Goal: Find contact information: Find contact information

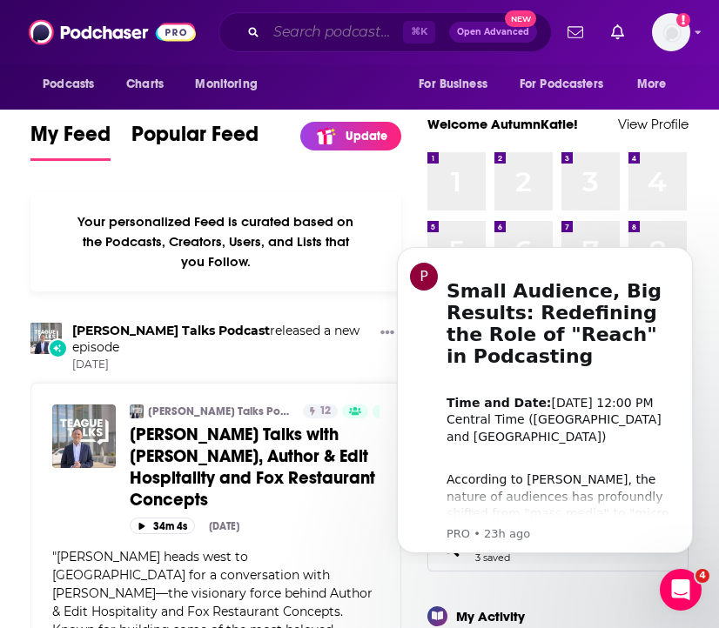
click at [315, 31] on input "Search podcasts, credits, & more..." at bounding box center [334, 32] width 137 height 28
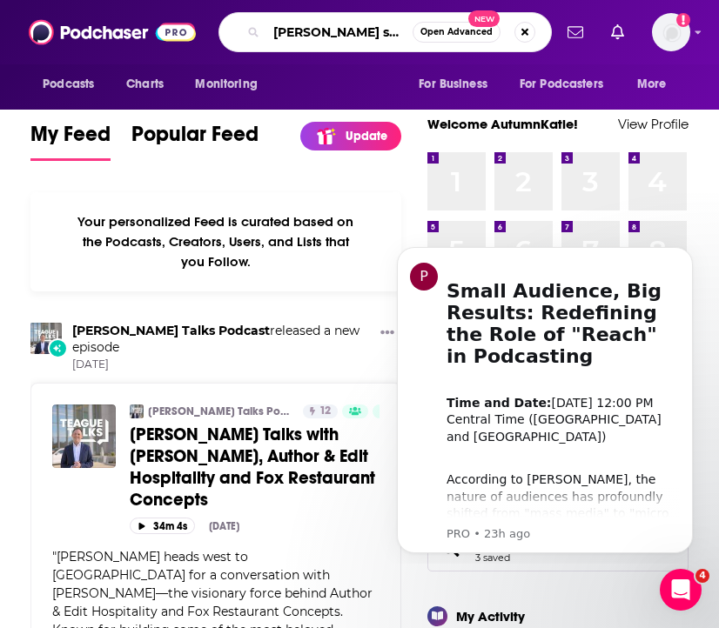
type input "dr. hyman show"
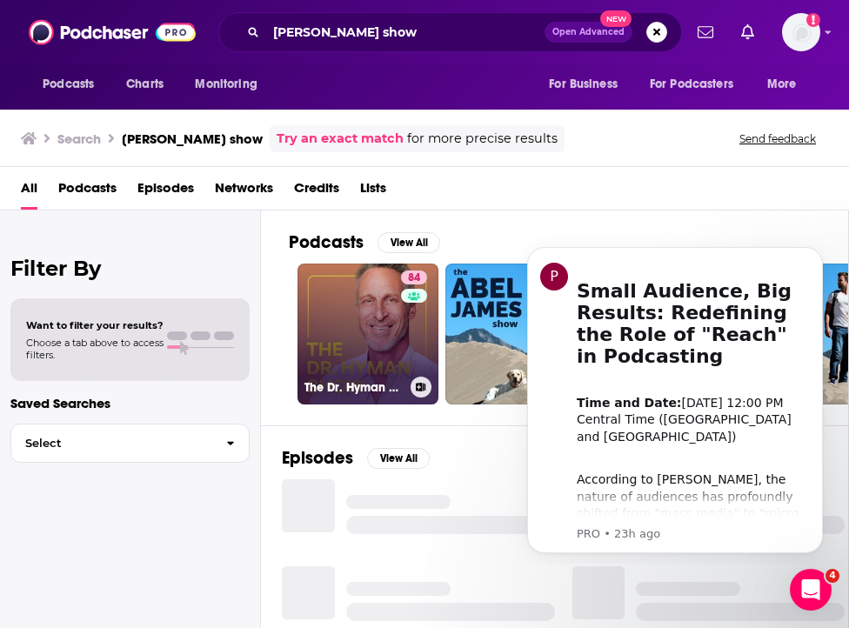
click at [372, 324] on link "84 The Dr. Hyman Show" at bounding box center [367, 334] width 141 height 141
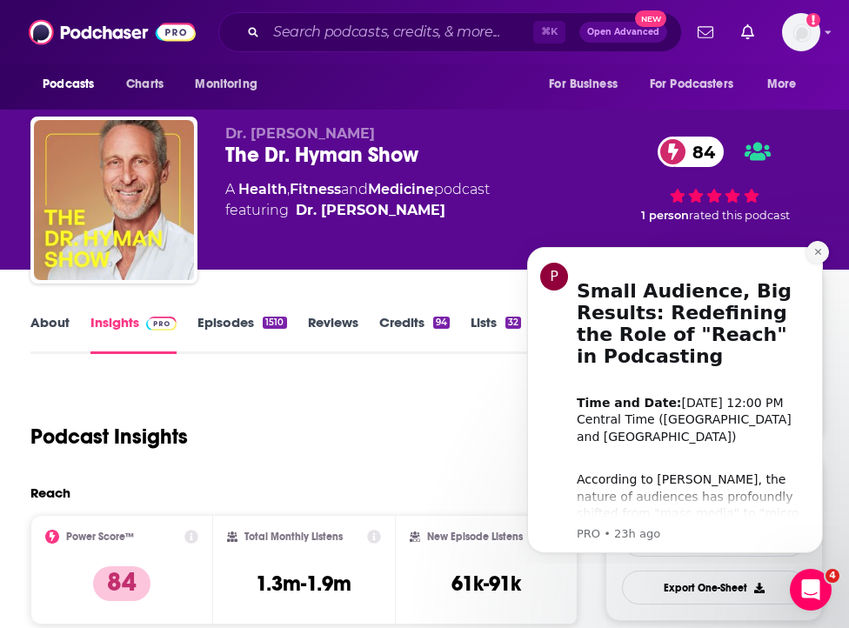
click at [718, 253] on icon "Dismiss notification" at bounding box center [817, 252] width 6 height 6
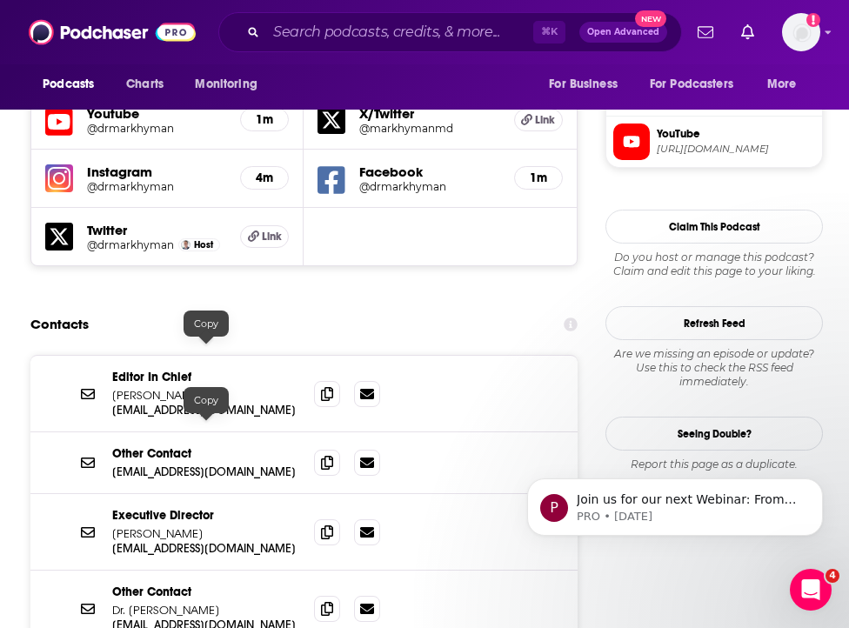
scroll to position [1619, 0]
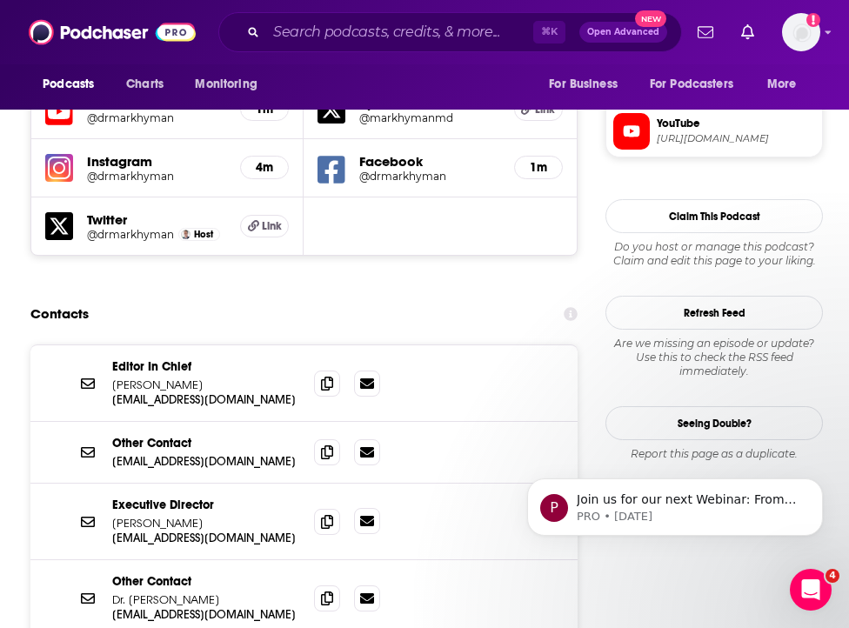
click at [358, 508] on link at bounding box center [367, 521] width 26 height 26
click at [200, 516] on p "Meredith Jones" at bounding box center [206, 523] width 188 height 15
click at [159, 531] on p "mjones@drhyman.com" at bounding box center [206, 538] width 188 height 15
click at [318, 34] on input "Search podcasts, credits, & more..." at bounding box center [399, 32] width 267 height 28
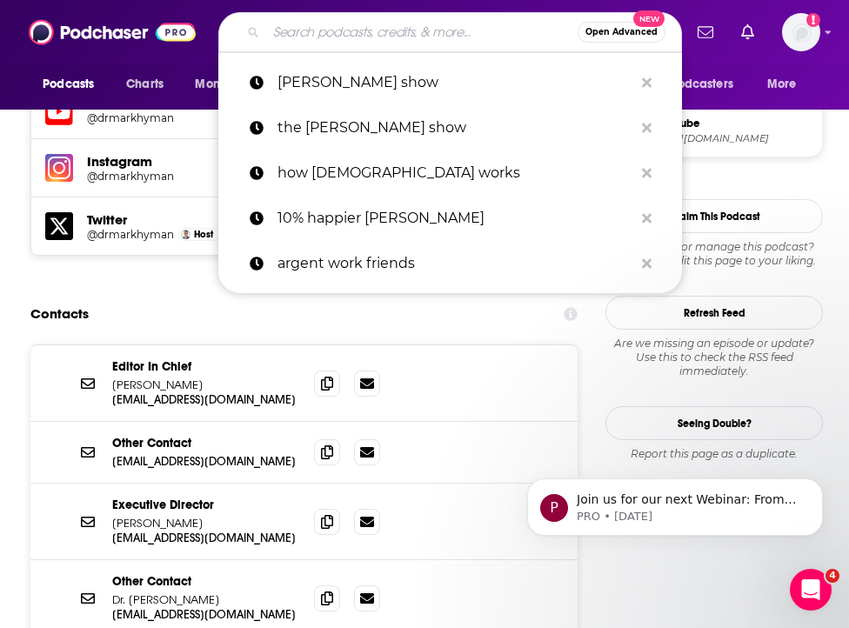
paste input "Peter Attia Drive"
type input "Peter Attia Drive"
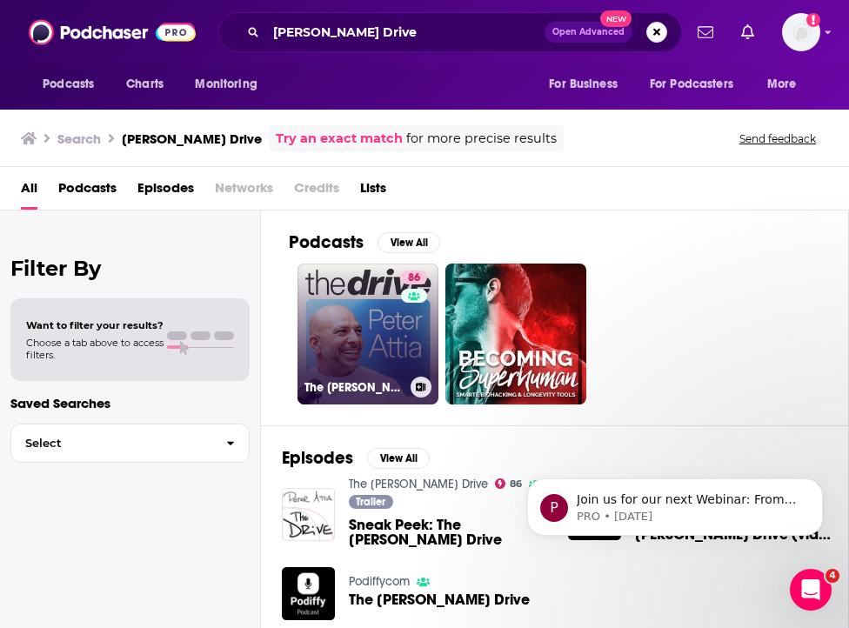
click at [362, 341] on link "86 The Peter Attia Drive" at bounding box center [367, 334] width 141 height 141
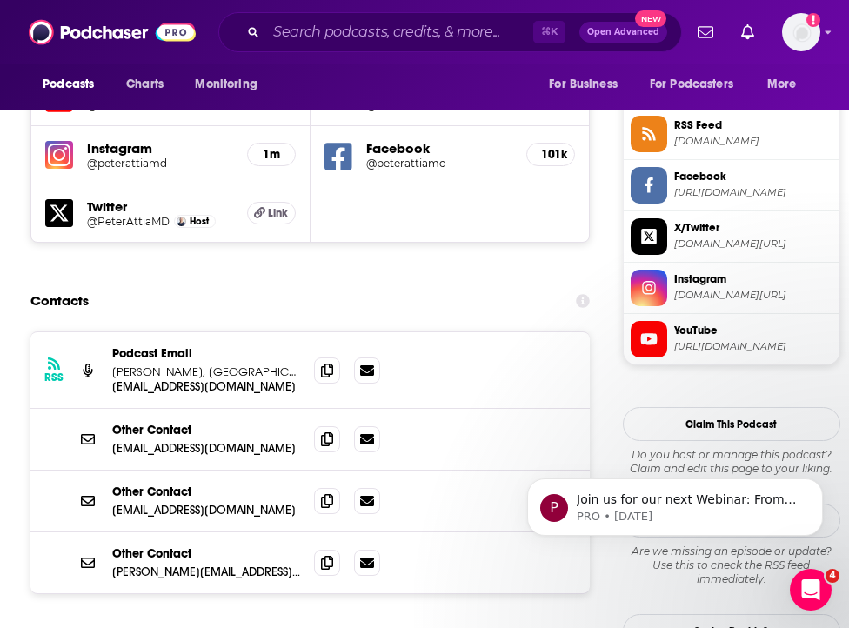
scroll to position [1570, 0]
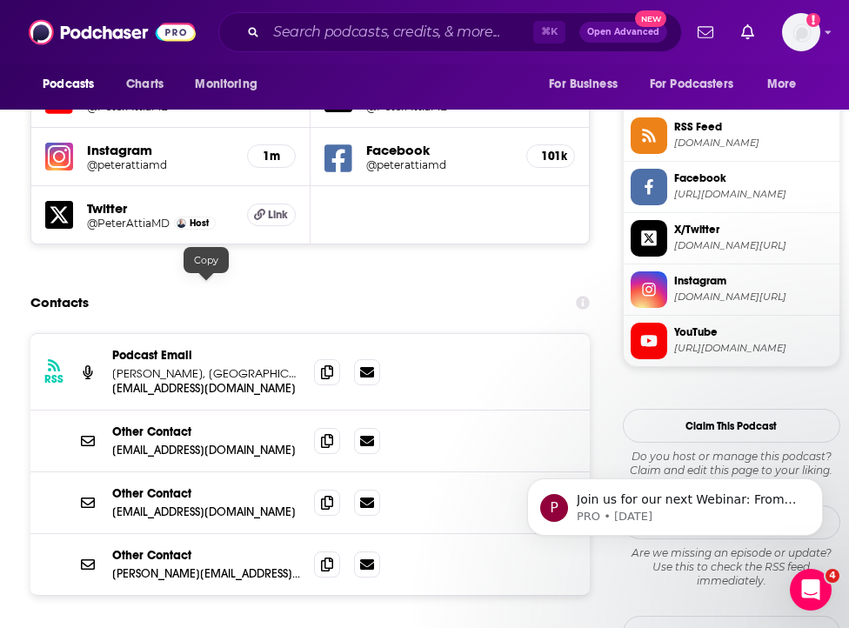
click at [204, 381] on p "nick@attiamedical.com" at bounding box center [206, 388] width 188 height 15
click at [349, 43] on input "Search podcasts, credits, & more..." at bounding box center [399, 32] width 267 height 28
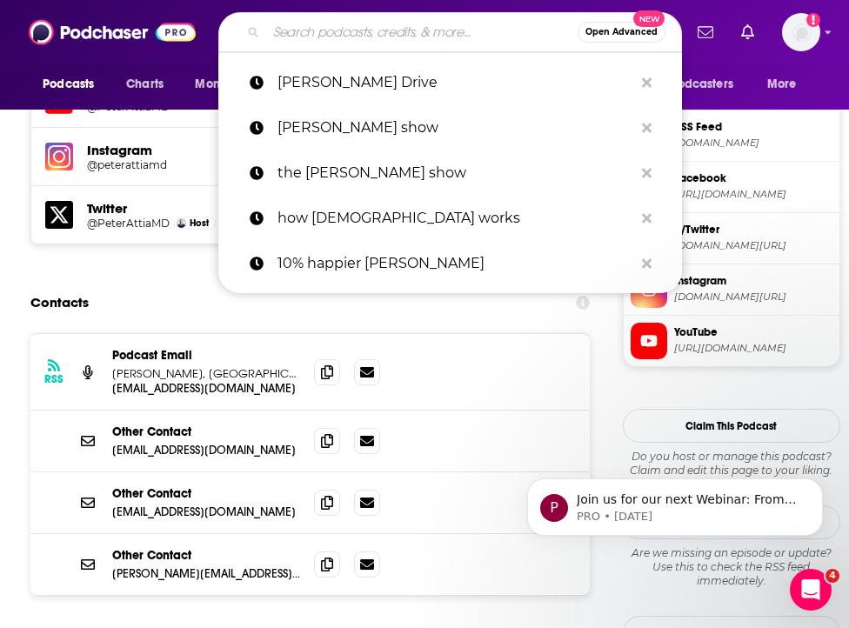
paste input "Human Upgrade"
type input "Human Upgrade"
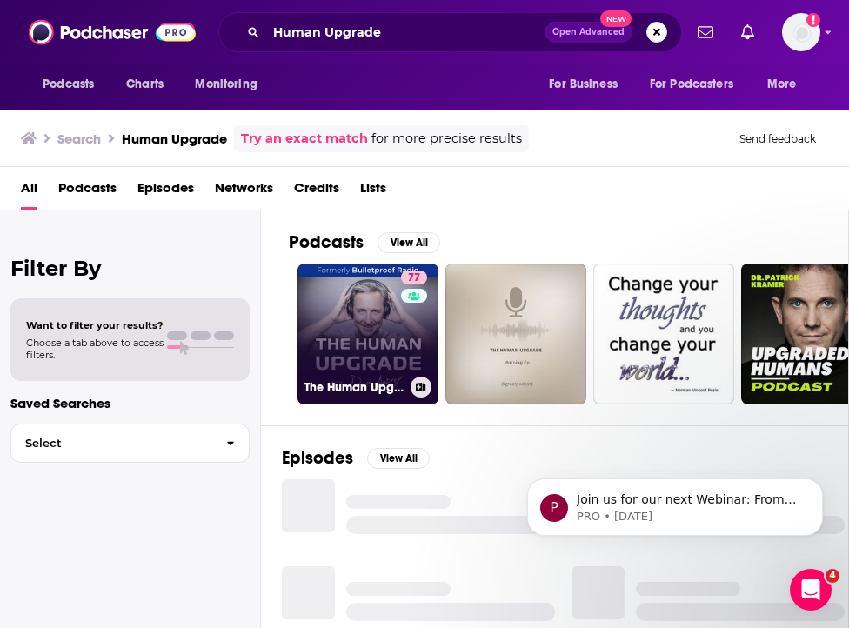
click at [373, 324] on link "77 The Human Upgrade: Biohacking for Longevity & Performance" at bounding box center [367, 334] width 141 height 141
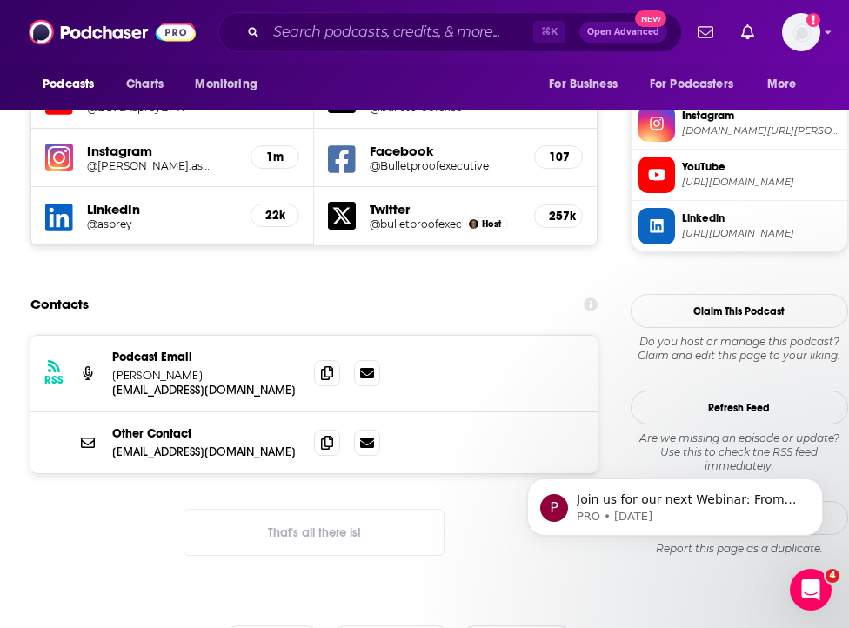
scroll to position [1593, 0]
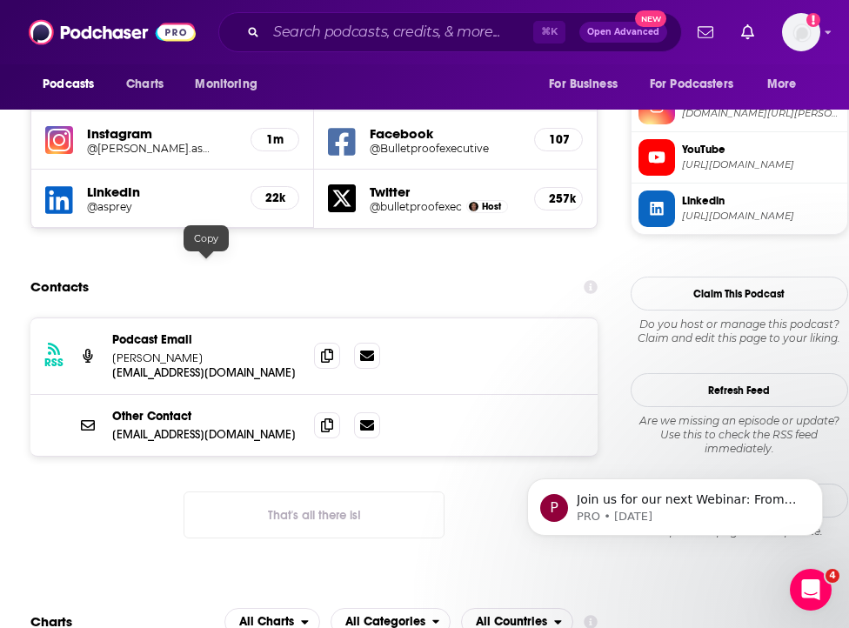
click at [220, 365] on p "podcast@bulletproofmedia.com" at bounding box center [206, 372] width 188 height 15
click at [306, 39] on input "Search podcasts, credits, & more..." at bounding box center [399, 32] width 267 height 28
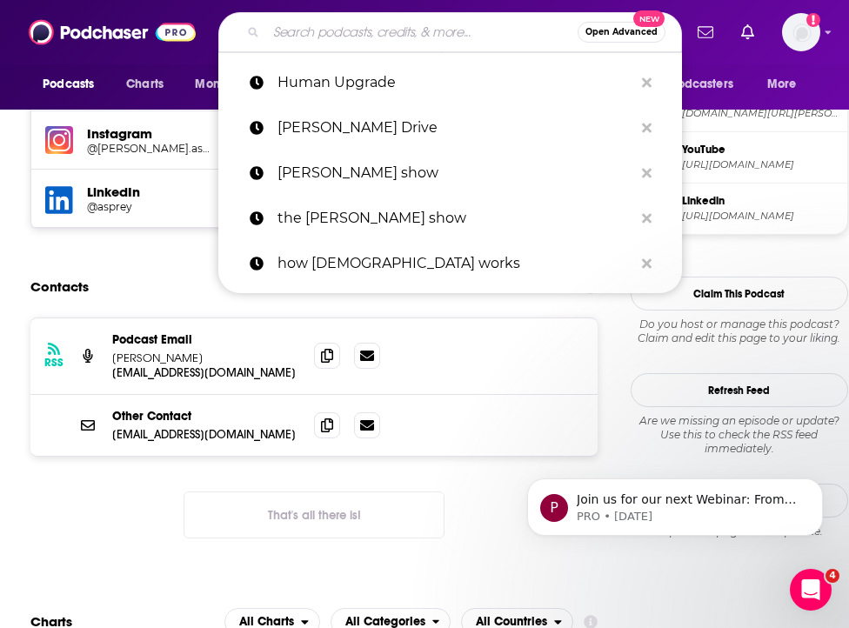
paste input "Aubrey Marcus Podcast"
type input "Aubrey Marcus Podcast"
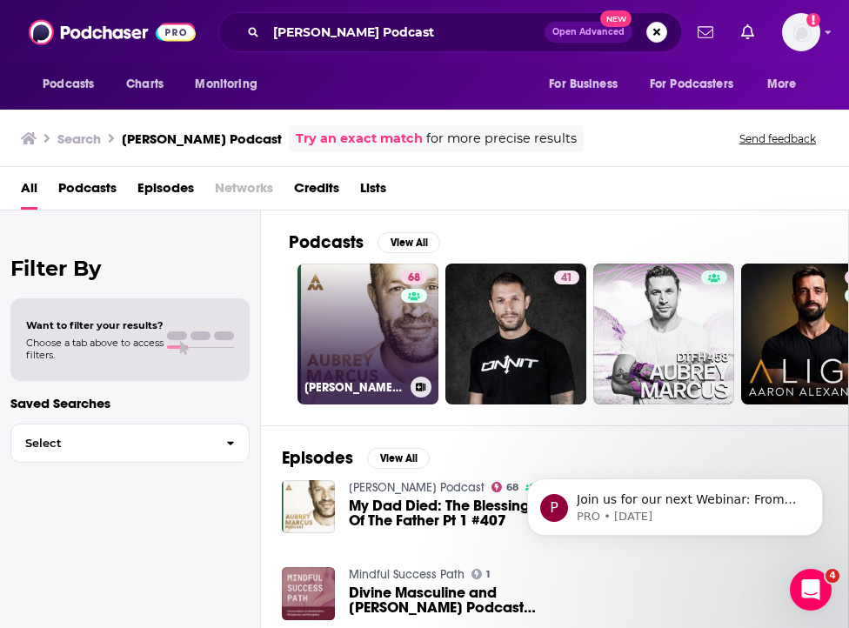
click at [383, 349] on link "68 Aubrey Marcus Podcast" at bounding box center [367, 334] width 141 height 141
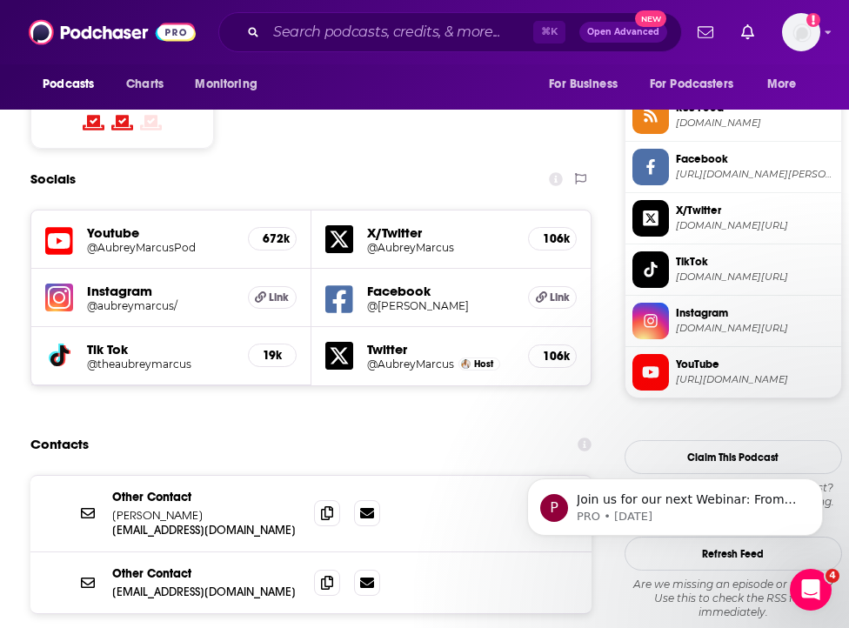
scroll to position [1475, 0]
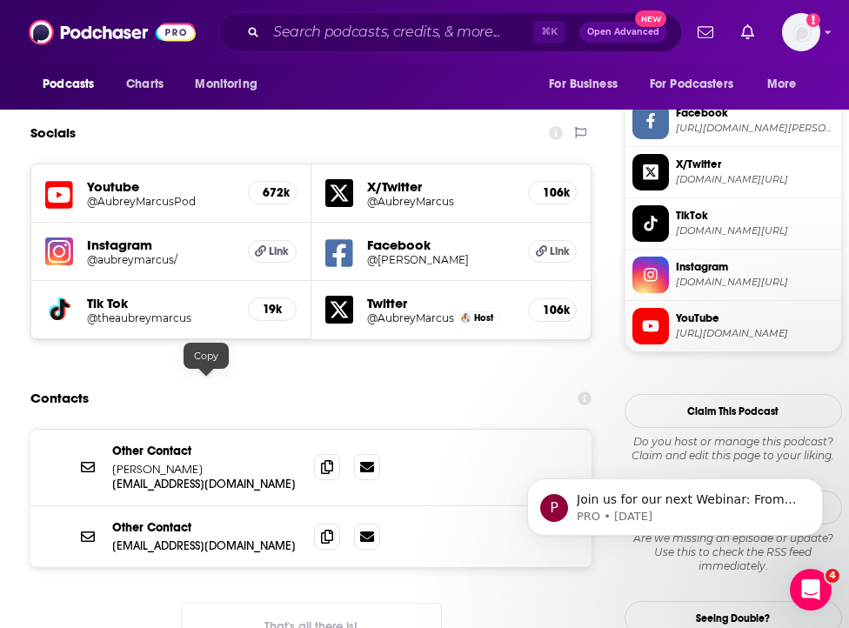
click at [167, 477] on p "Hello@aubreymarcus.com" at bounding box center [206, 484] width 188 height 15
click at [193, 477] on p "Hello@aubreymarcus.com" at bounding box center [206, 484] width 188 height 15
click at [283, 30] on input "Search podcasts, credits, & more..." at bounding box center [399, 32] width 267 height 28
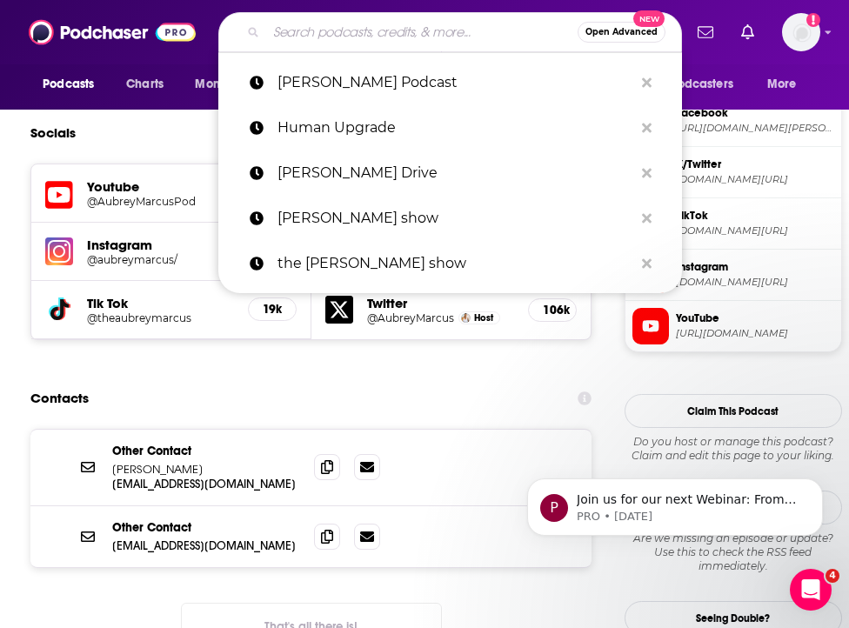
paste input "Two Guys On Your Head"
type input "Two Guys On Your Head"
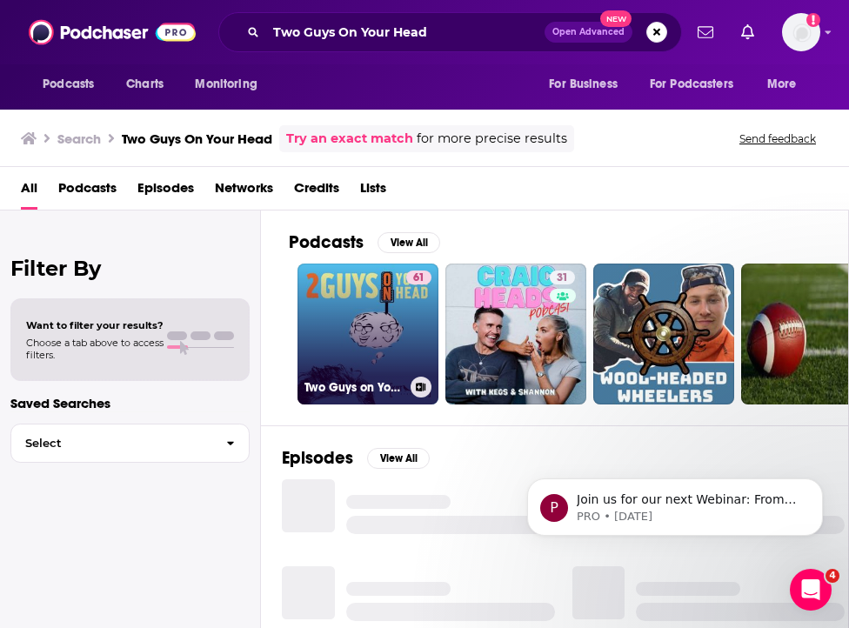
click at [386, 333] on link "61 Two Guys on Your Head" at bounding box center [367, 334] width 141 height 141
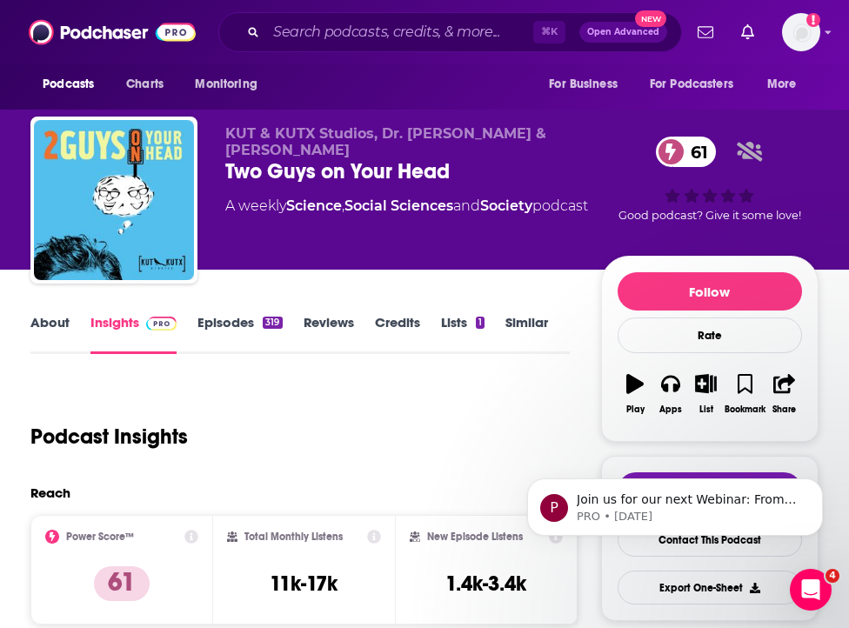
click at [228, 319] on link "Episodes 319" at bounding box center [239, 334] width 84 height 40
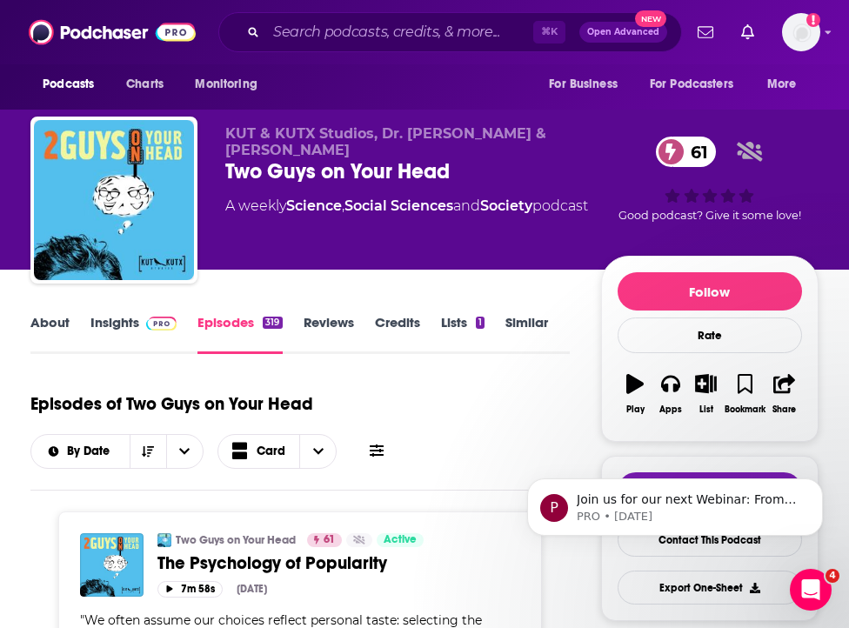
click at [151, 333] on link "Insights" at bounding box center [133, 334] width 86 height 40
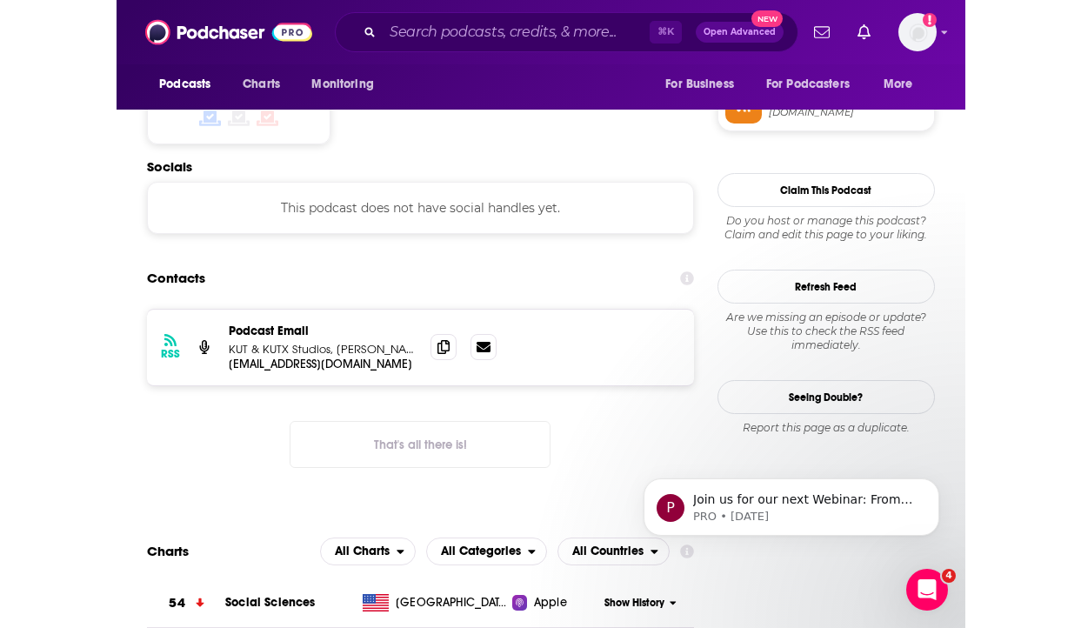
scroll to position [1433, 0]
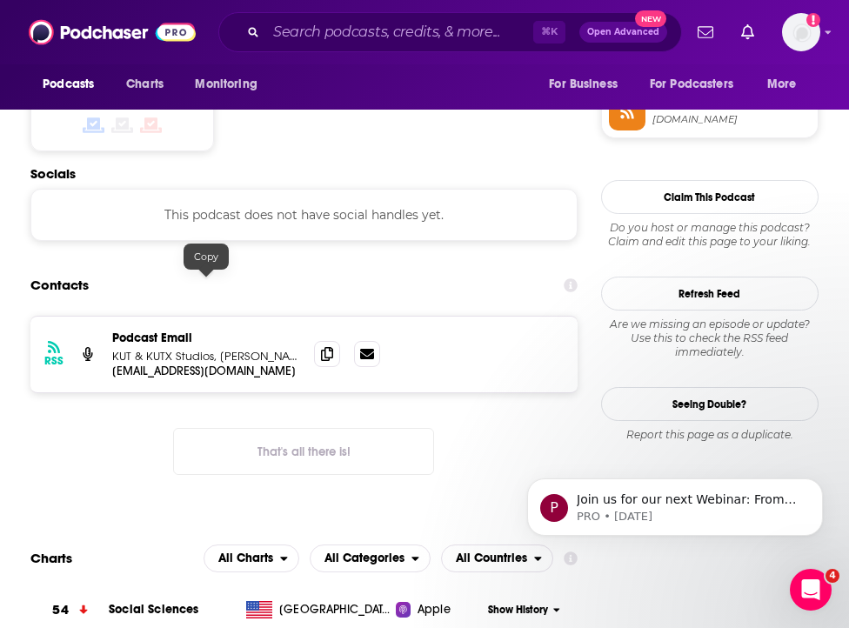
click at [184, 364] on p "tcallahan@kut.org" at bounding box center [206, 371] width 188 height 15
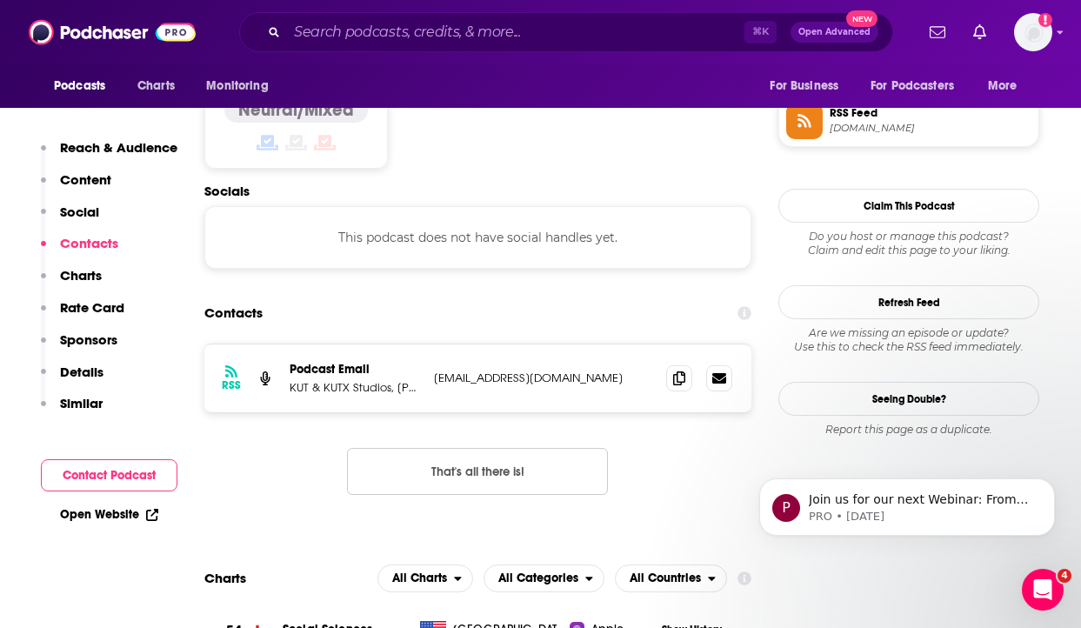
click at [361, 380] on p "KUT & KUTX Studios, Audrey McGlinchy" at bounding box center [355, 387] width 130 height 15
click at [354, 362] on div "Podcast Email KUT & KUTX Studios, Audrey McGlinchy" at bounding box center [355, 378] width 130 height 33
click at [371, 380] on p "KUT & KUTX Studios, Audrey McGlinchy" at bounding box center [355, 387] width 130 height 15
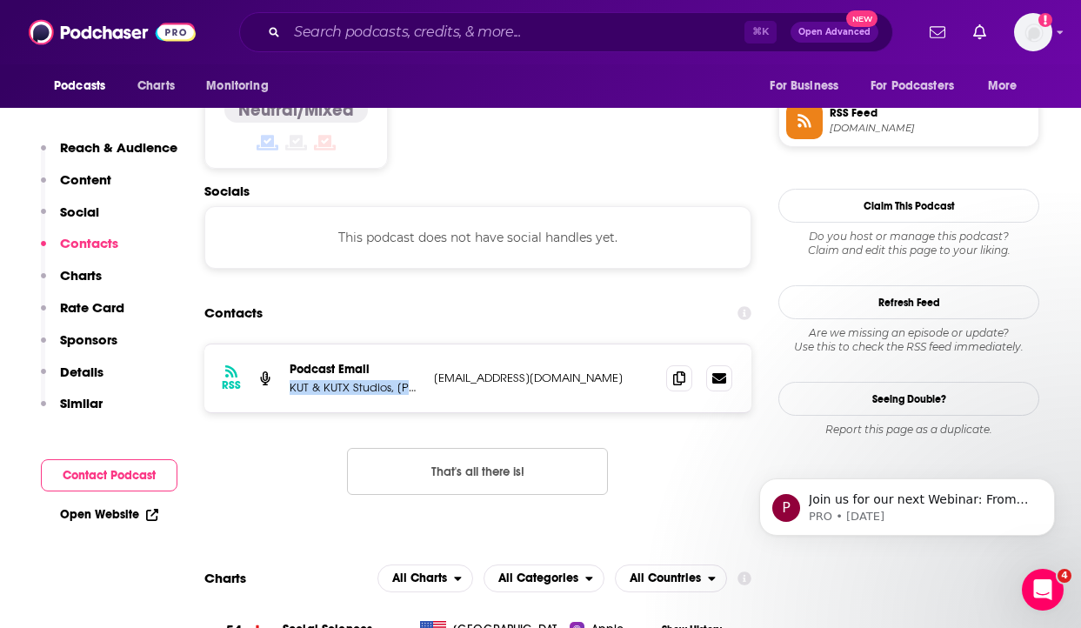
copy p "KUT & KUTX Studios, Audrey McGlinchy"
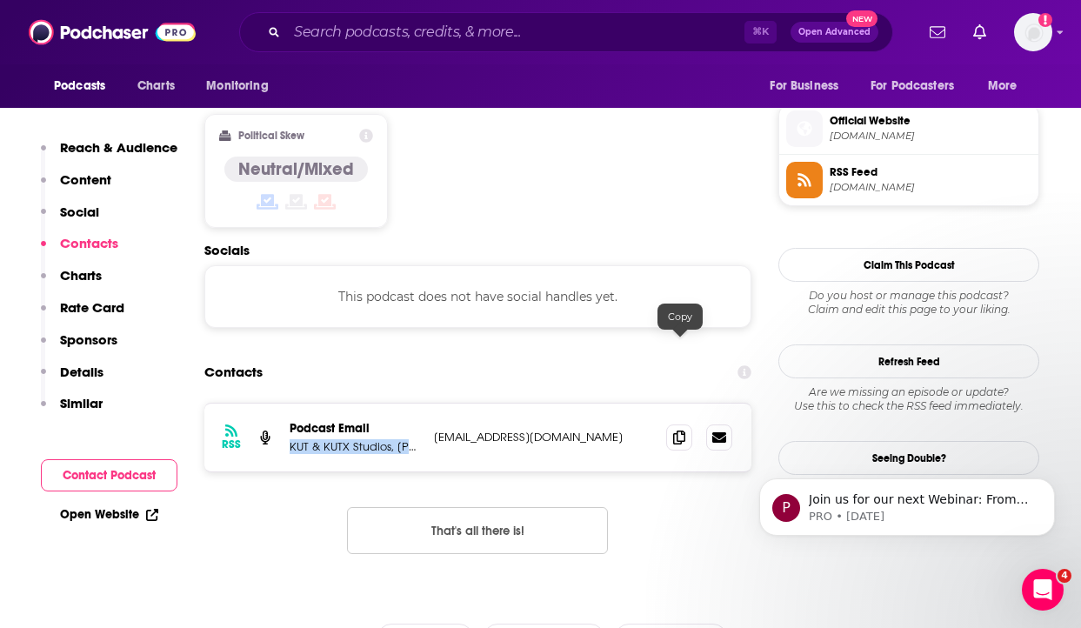
scroll to position [1431, 0]
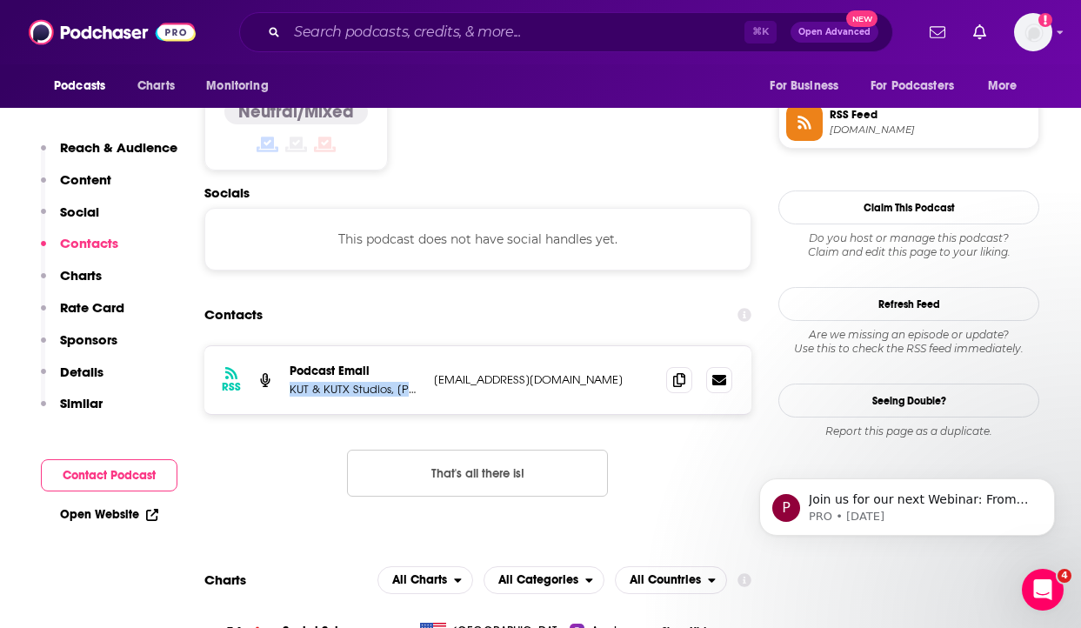
click at [449, 17] on div "⌘ K Open Advanced New" at bounding box center [566, 32] width 654 height 40
click at [450, 26] on input "Search podcasts, credits, & more..." at bounding box center [516, 32] width 458 height 28
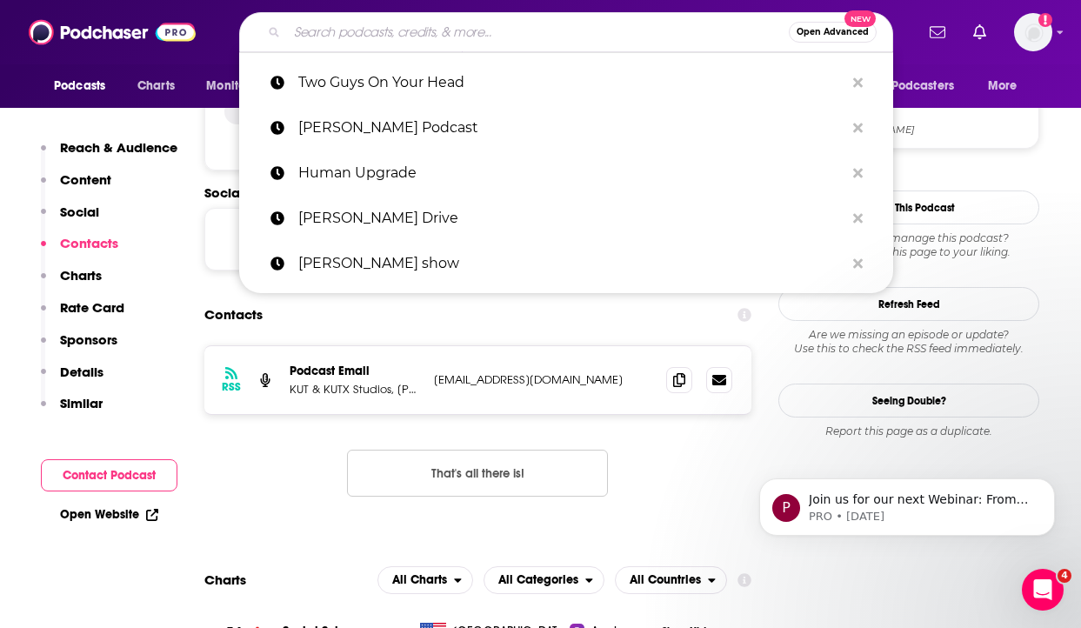
paste input "Modern Thyroid and Wellness"
type input "Modern Thyroid and Wellness"
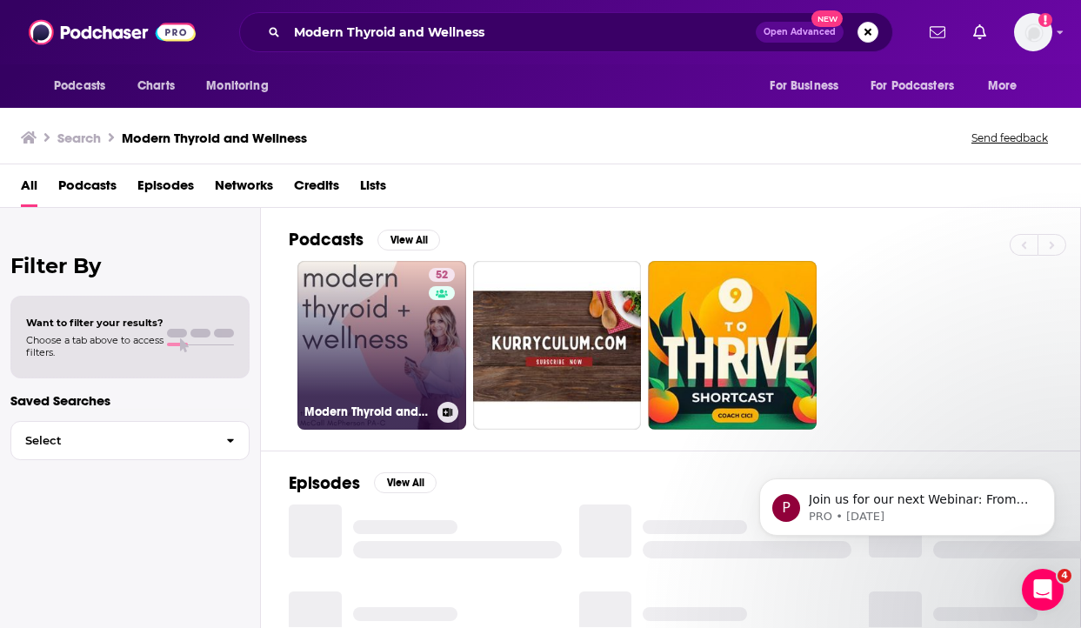
click at [378, 321] on link "52 Modern Thyroid and Wellness" at bounding box center [381, 345] width 169 height 169
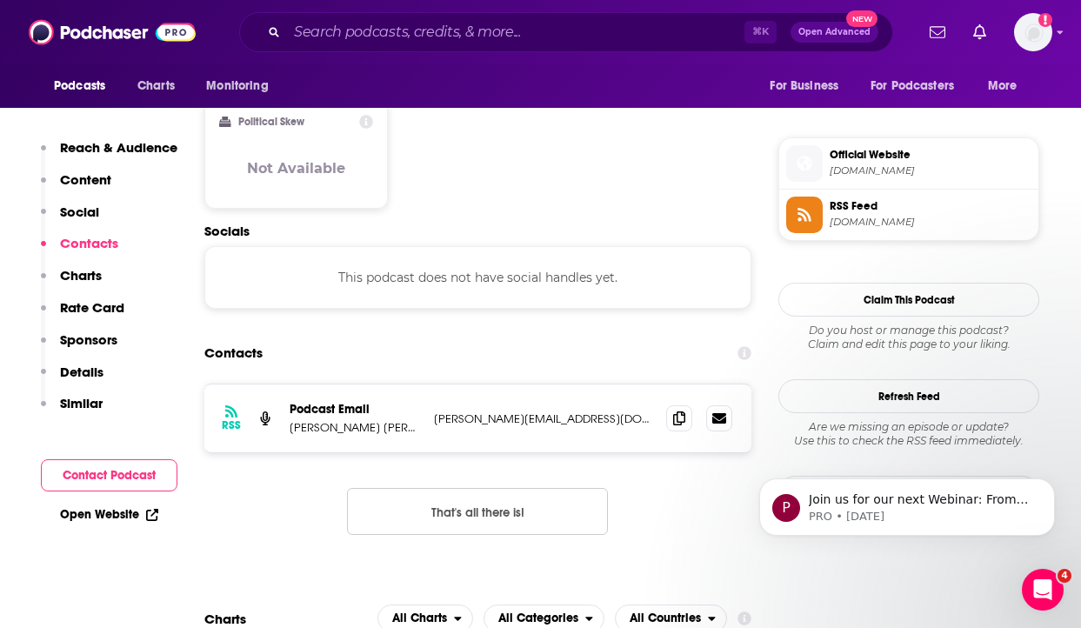
scroll to position [1358, 0]
click at [514, 412] on p "mccall@modernthyroidclinic.com" at bounding box center [543, 419] width 218 height 15
click at [508, 412] on p "mccall@modernthyroidclinic.com" at bounding box center [543, 419] width 218 height 15
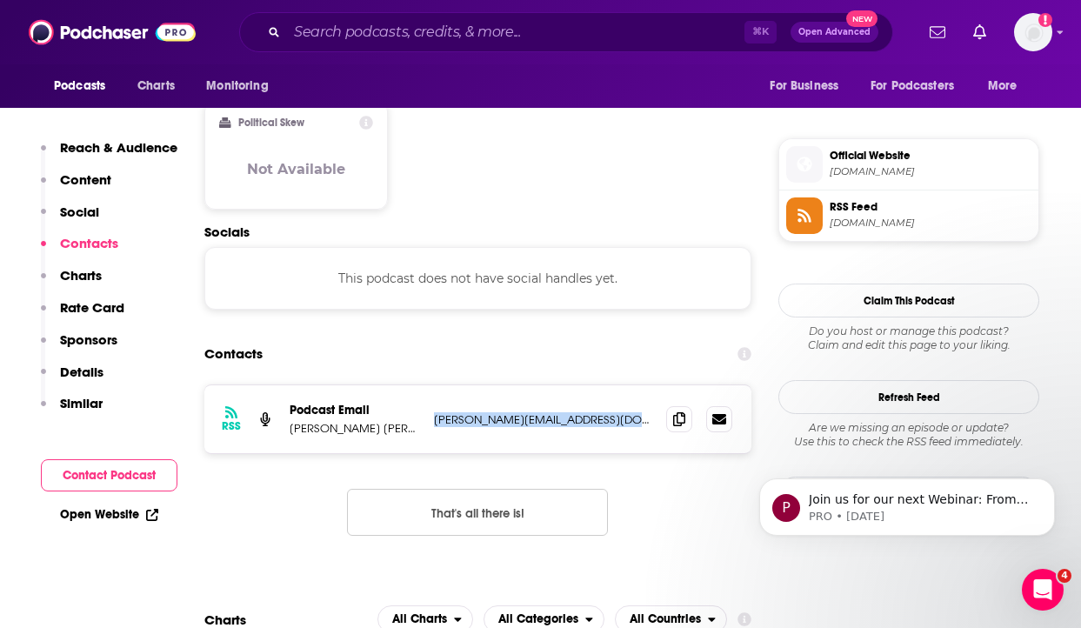
copy div "mccall@modernthyroidclinic.com mccall@modernthyroidclinic.com"
click at [470, 338] on section "Contacts RSS Podcast Email McCall McPherson, PA-C mccall@modernthyroidclinic.co…" at bounding box center [477, 451] width 547 height 226
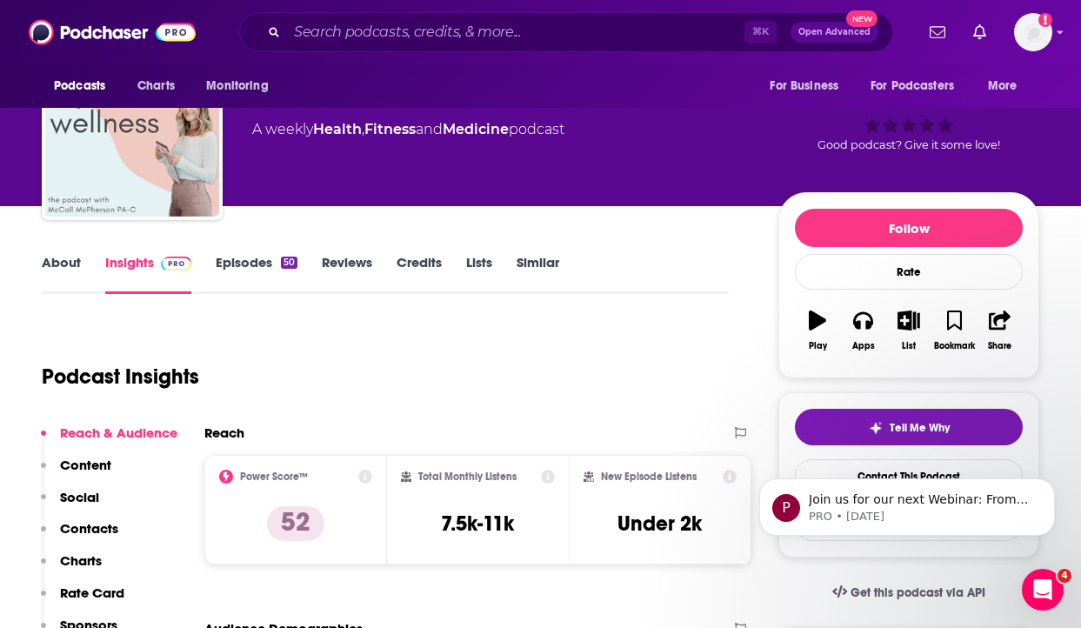
scroll to position [0, 0]
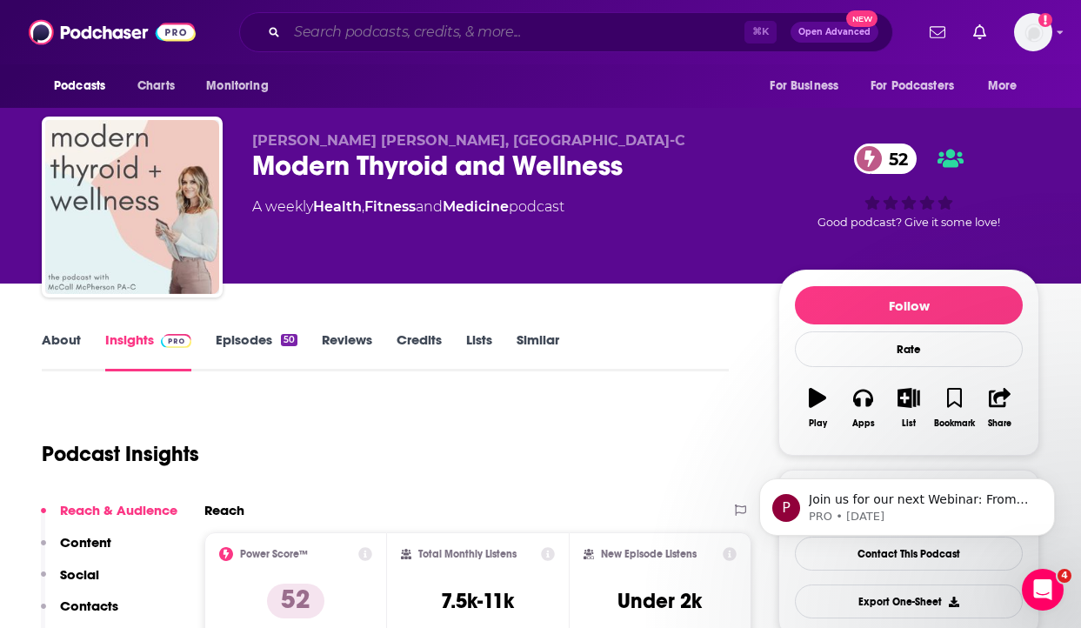
click at [476, 38] on input "Search podcasts, credits, & more..." at bounding box center [516, 32] width 458 height 28
paste input "Big Silence"
type input "Big Silence"
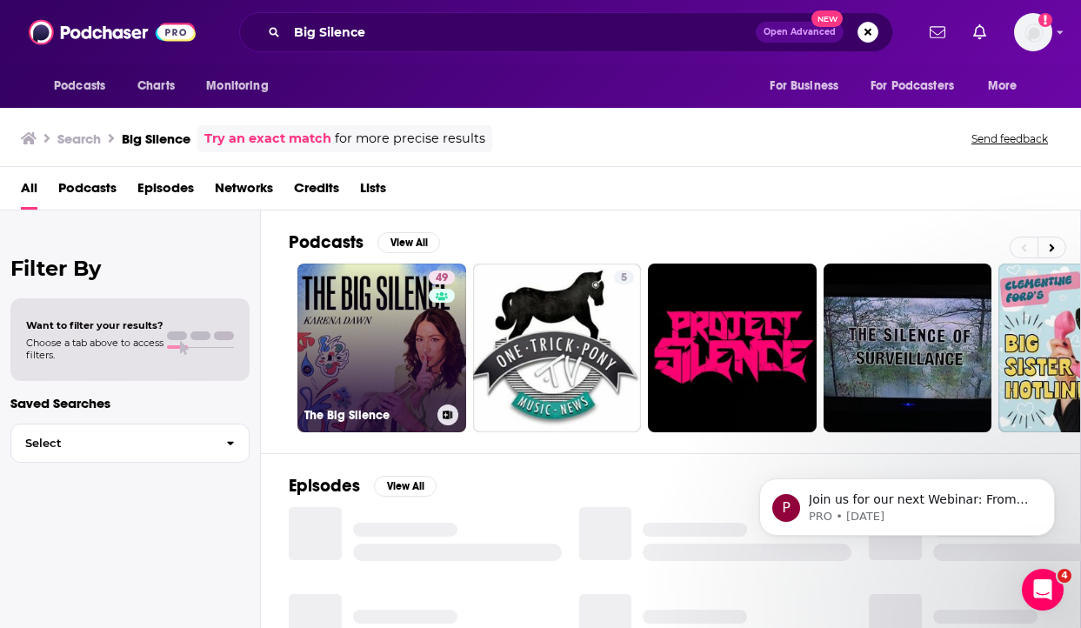
click at [374, 307] on link "49 The Big Silence" at bounding box center [381, 348] width 169 height 169
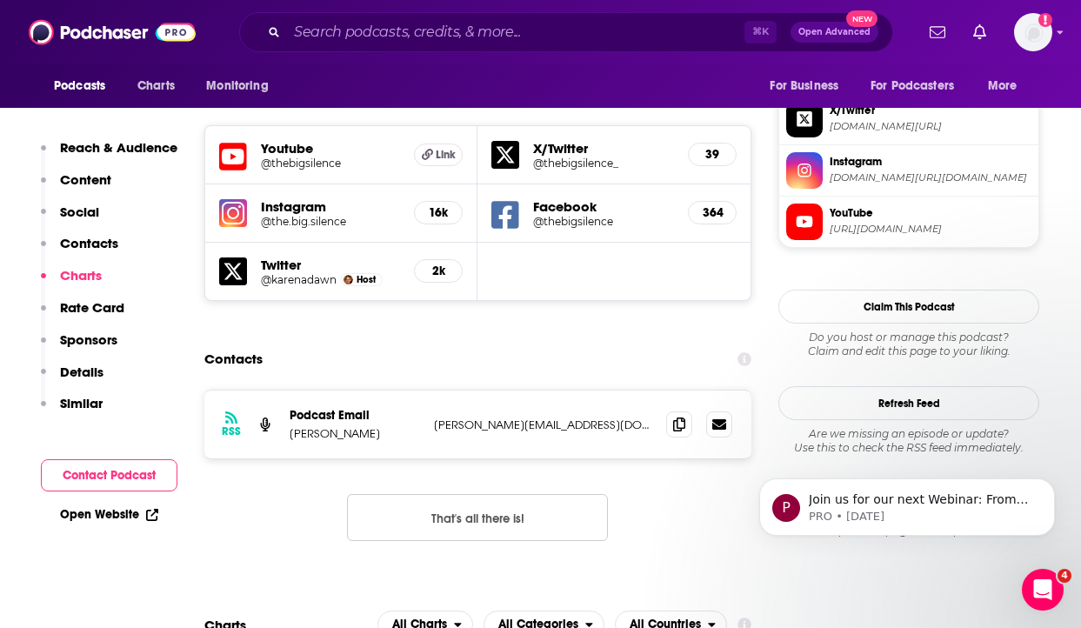
scroll to position [1556, 0]
click at [471, 418] on p "rachel@thebigsilence.com" at bounding box center [543, 425] width 218 height 15
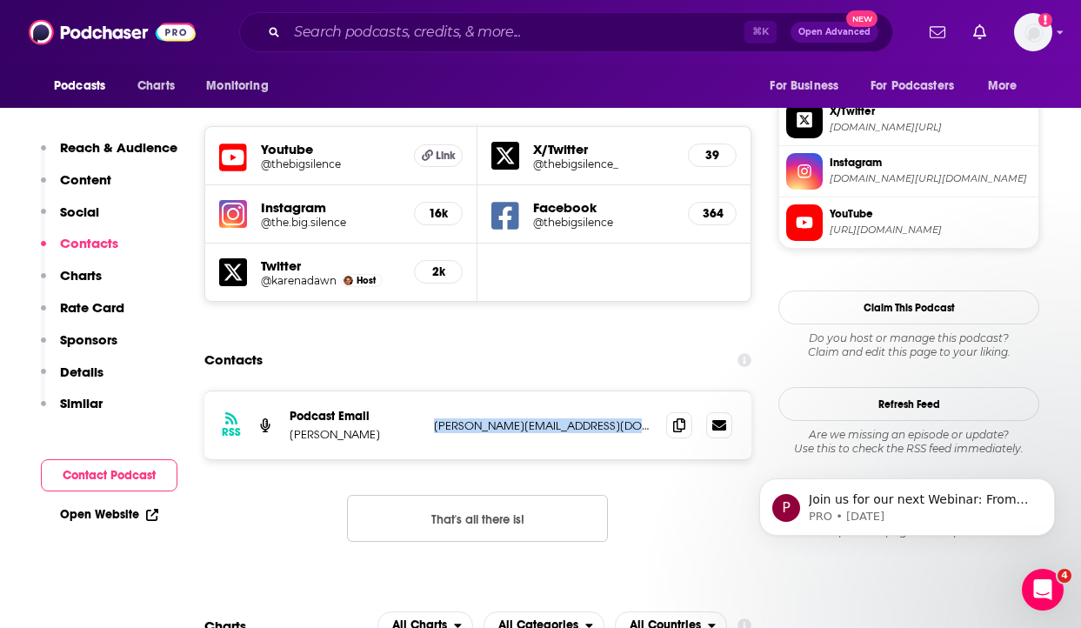
click at [471, 418] on p "rachel@thebigsilence.com" at bounding box center [543, 425] width 218 height 15
copy div "rachel@thebigsilence.com rachel@thebigsilence.com"
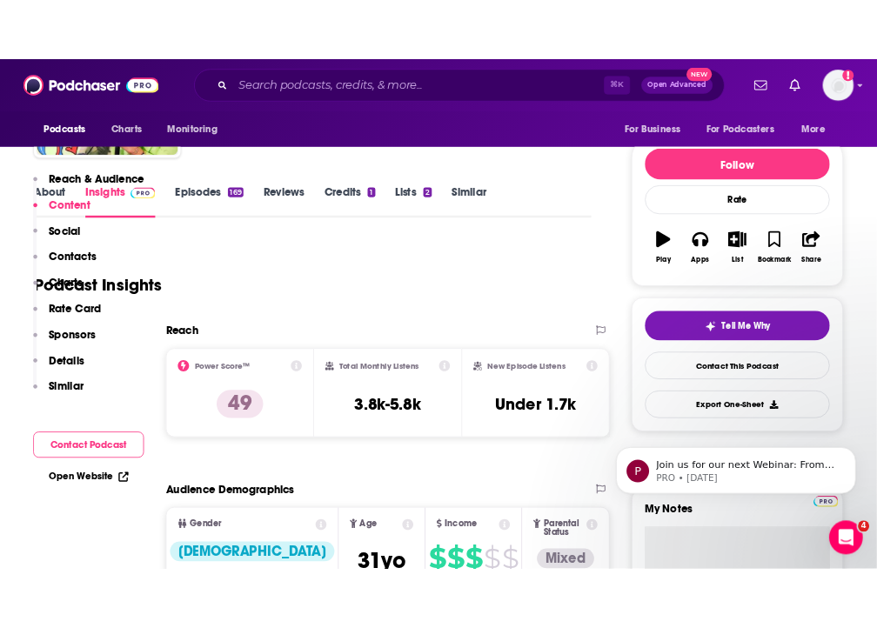
scroll to position [0, 0]
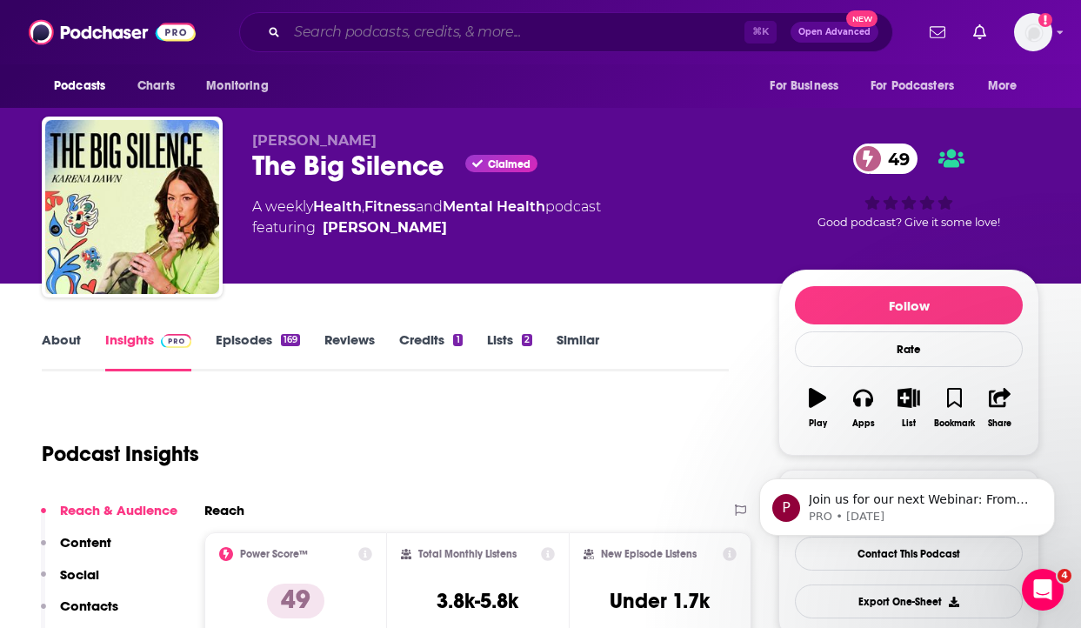
click at [409, 35] on input "Search podcasts, credits, & more..." at bounding box center [516, 32] width 458 height 28
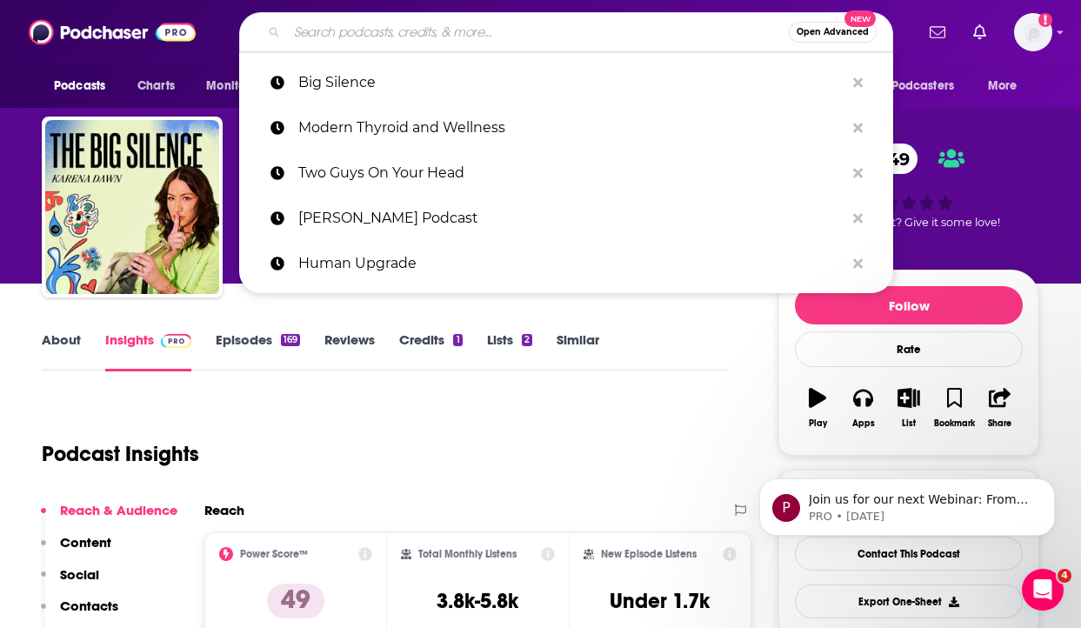
paste input "GUT TALK"
type input "GUT TALK"
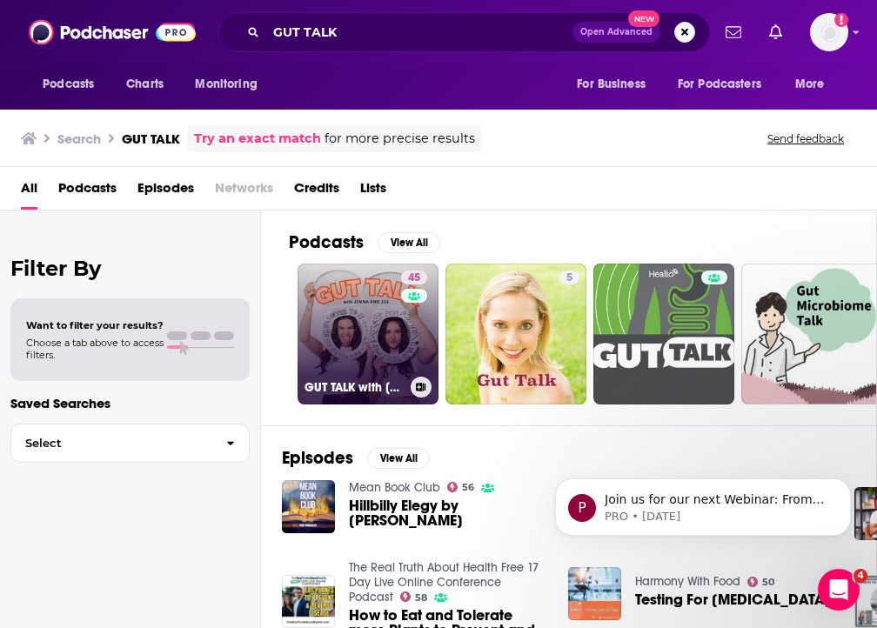
click at [343, 326] on link "45 GUT TALK with Jenna and Jill" at bounding box center [367, 334] width 141 height 141
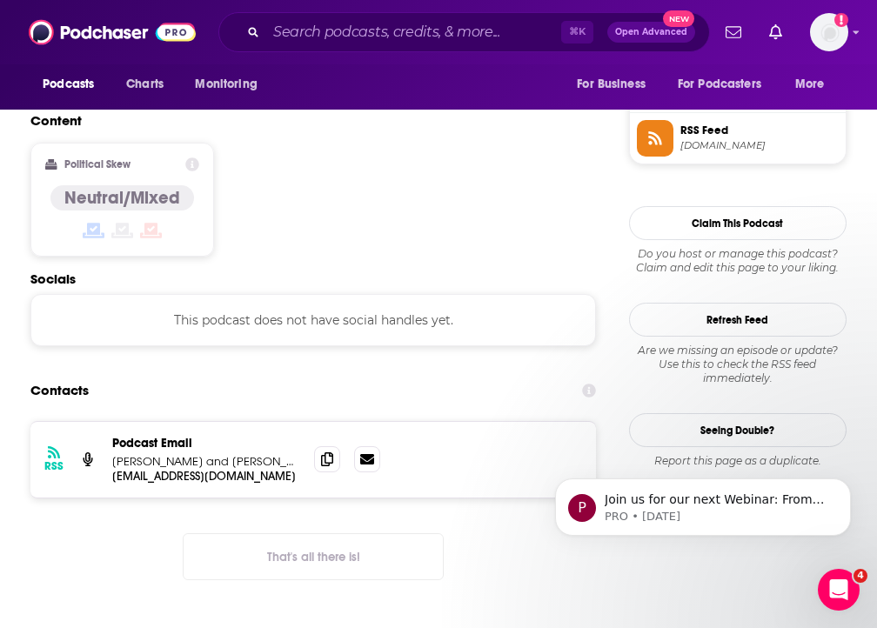
scroll to position [1270, 0]
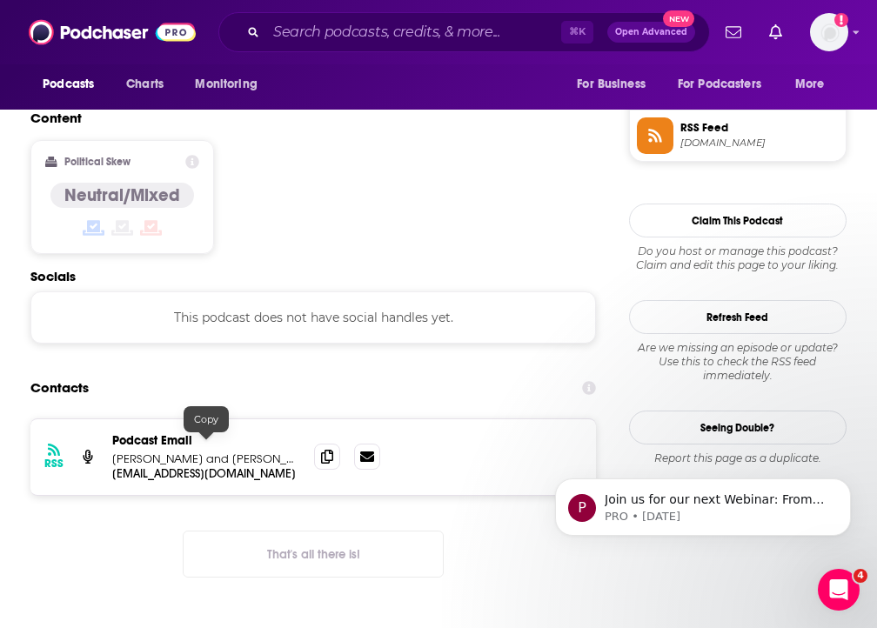
click at [204, 466] on p "jillandjenna@keepinfitreal.com" at bounding box center [206, 473] width 188 height 15
click at [280, 30] on input "Search podcasts, credits, & more..." at bounding box center [413, 32] width 295 height 28
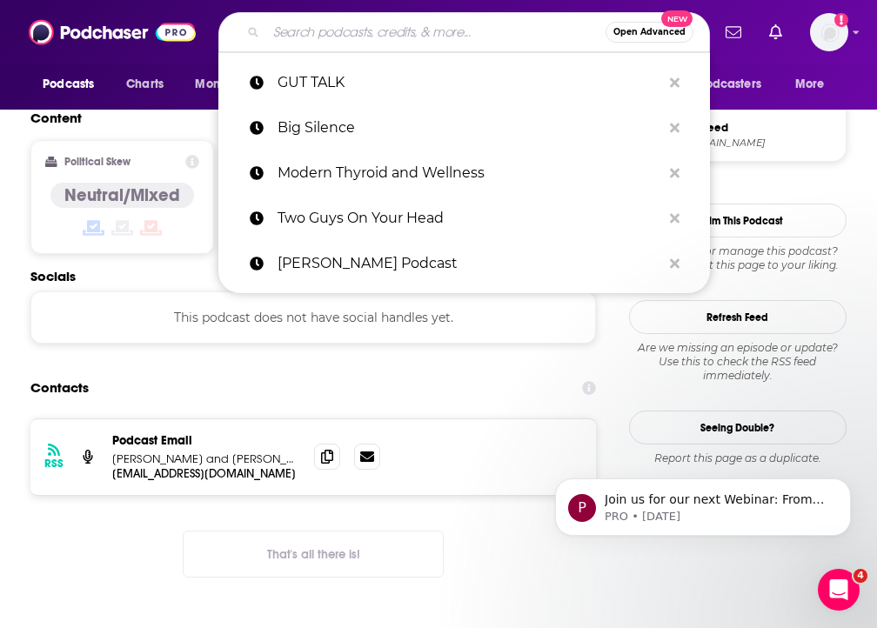
paste input "Explant [MEDICAL_DATA] & Recovery"
type input "Explant [MEDICAL_DATA] & Recovery"
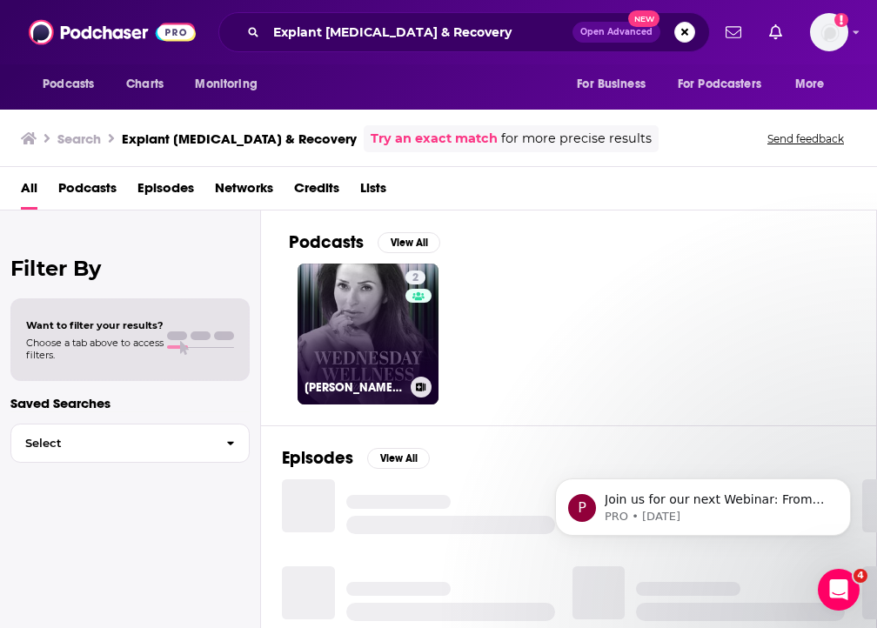
click at [357, 339] on link "2 Leora's Wednesday Wellness Podcast" at bounding box center [367, 334] width 141 height 141
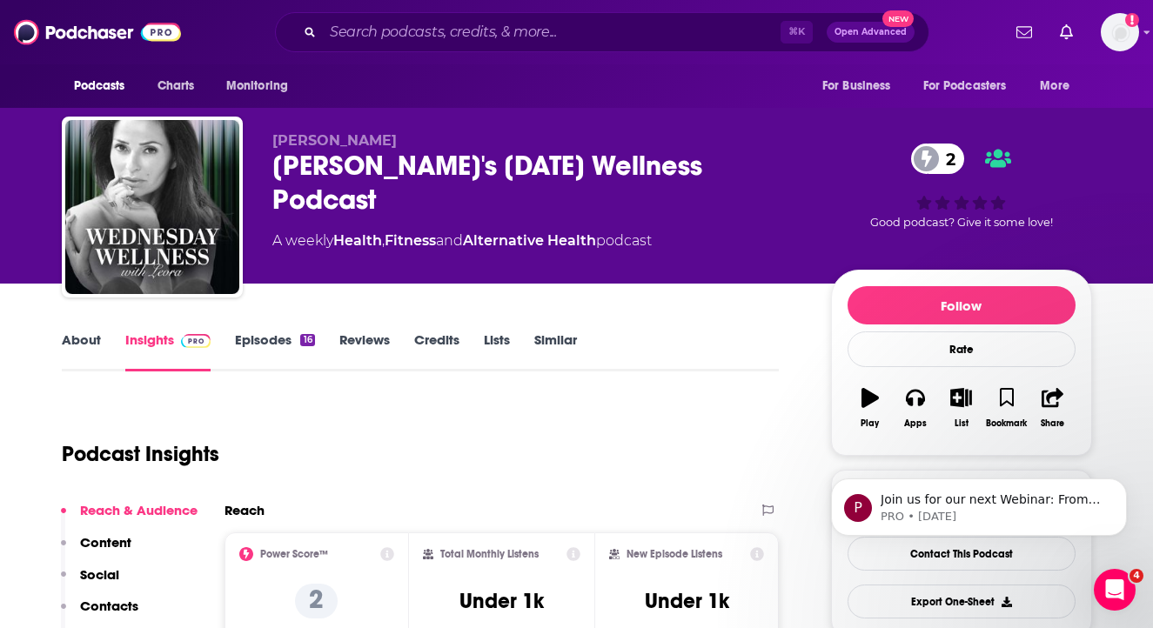
click at [399, 169] on div "Leora's Wednesday Wellness Podcast 2" at bounding box center [537, 183] width 531 height 68
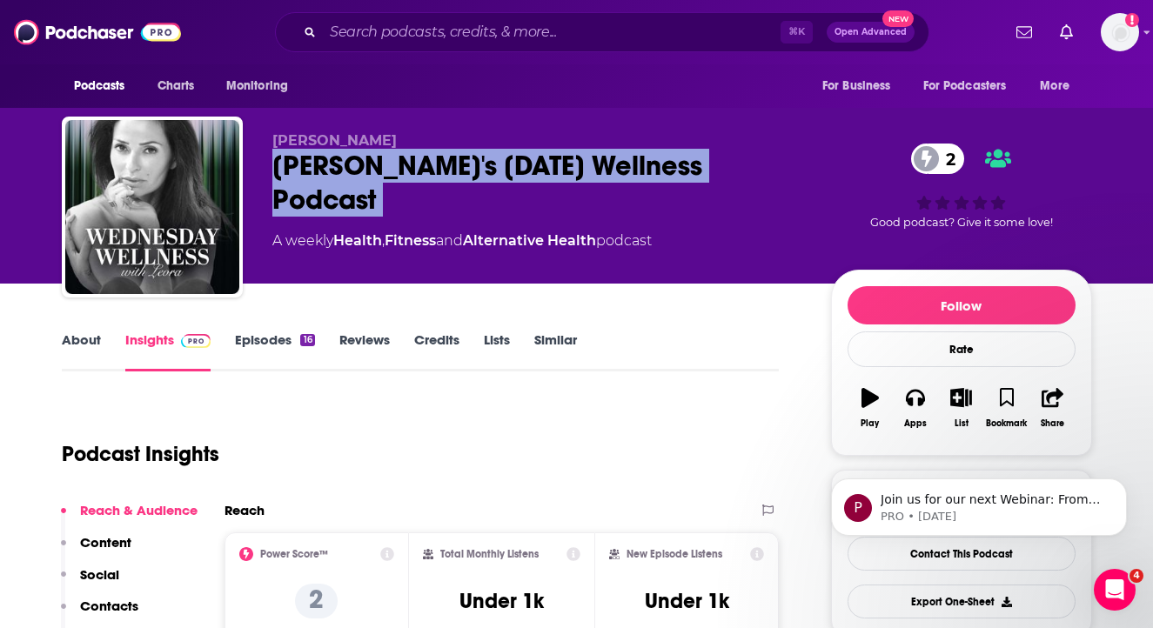
copy div "Leora's Wednesday Wellness Podcast 2"
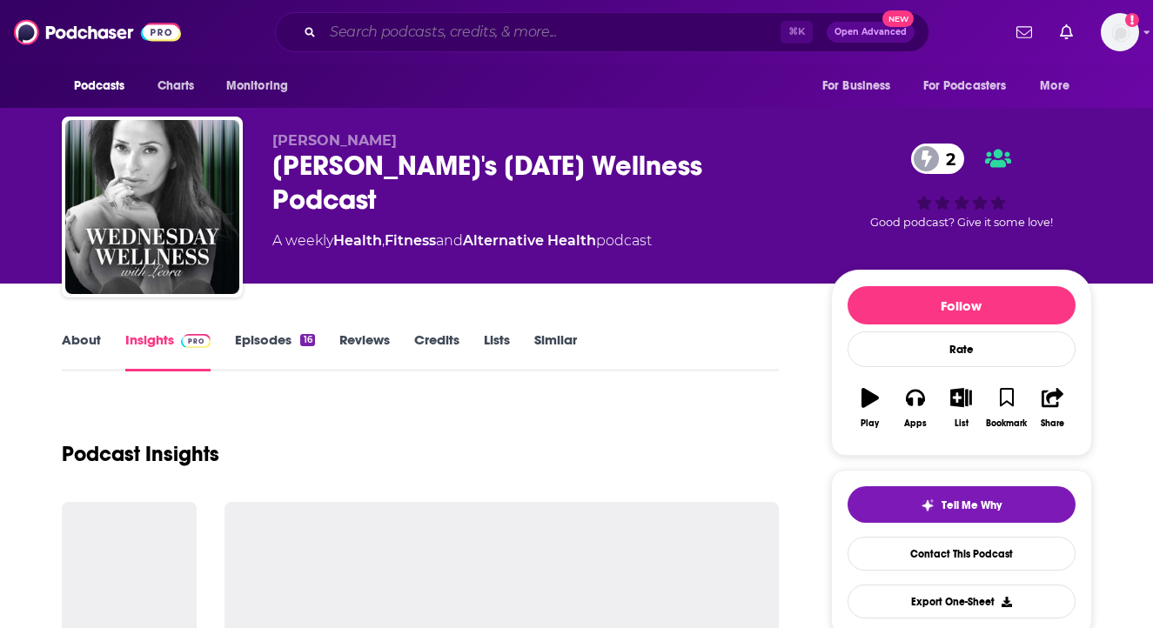
click at [382, 34] on input "Search podcasts, credits, & more..." at bounding box center [552, 32] width 458 height 28
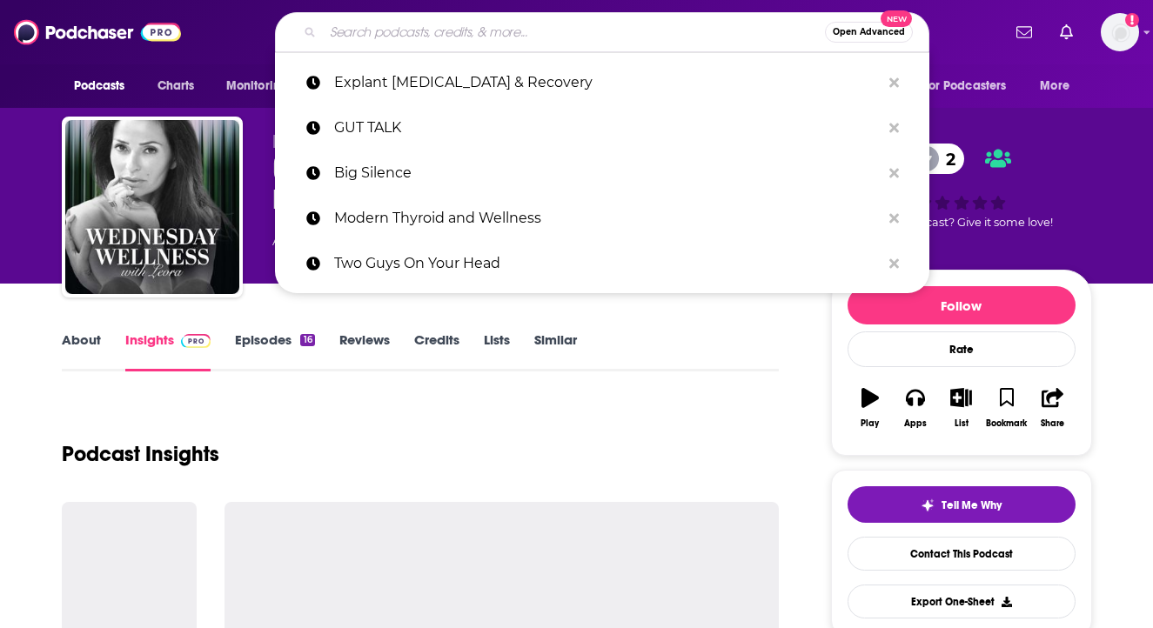
paste input "Dr. Rob's Solutions for Plastic Surgery adn Cosmetic Treatments"
type input "Dr. Rob's Solutions for Plastic Surgery adn Cosmetic Treatments"
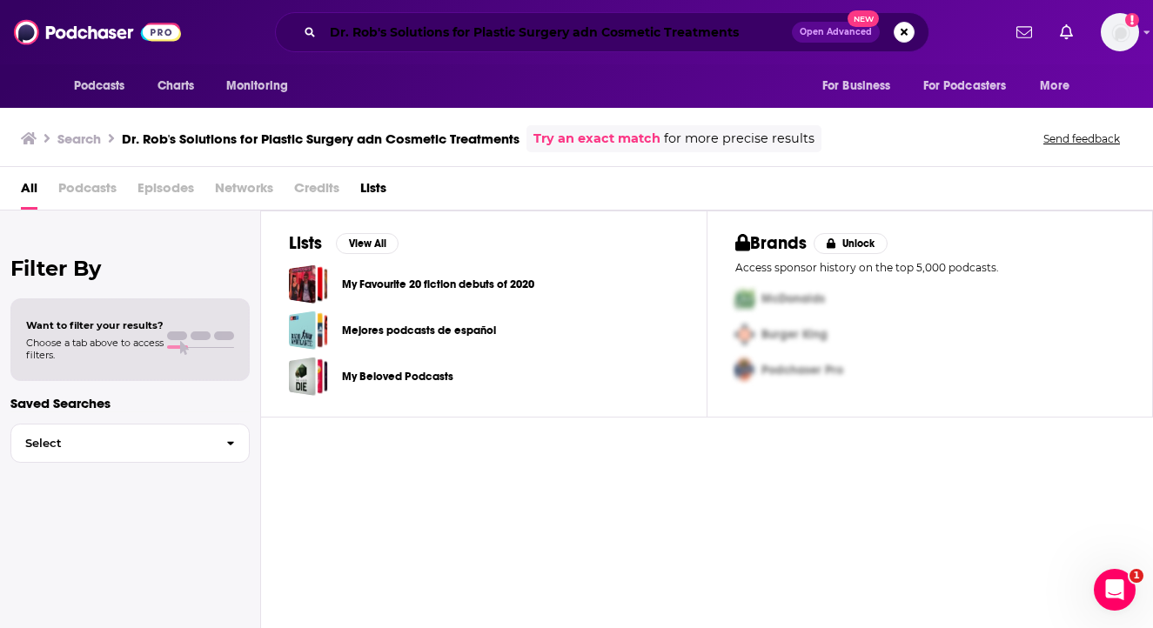
click at [590, 29] on input "Dr. Rob's Solutions for Plastic Surgery adn Cosmetic Treatments" at bounding box center [557, 32] width 469 height 28
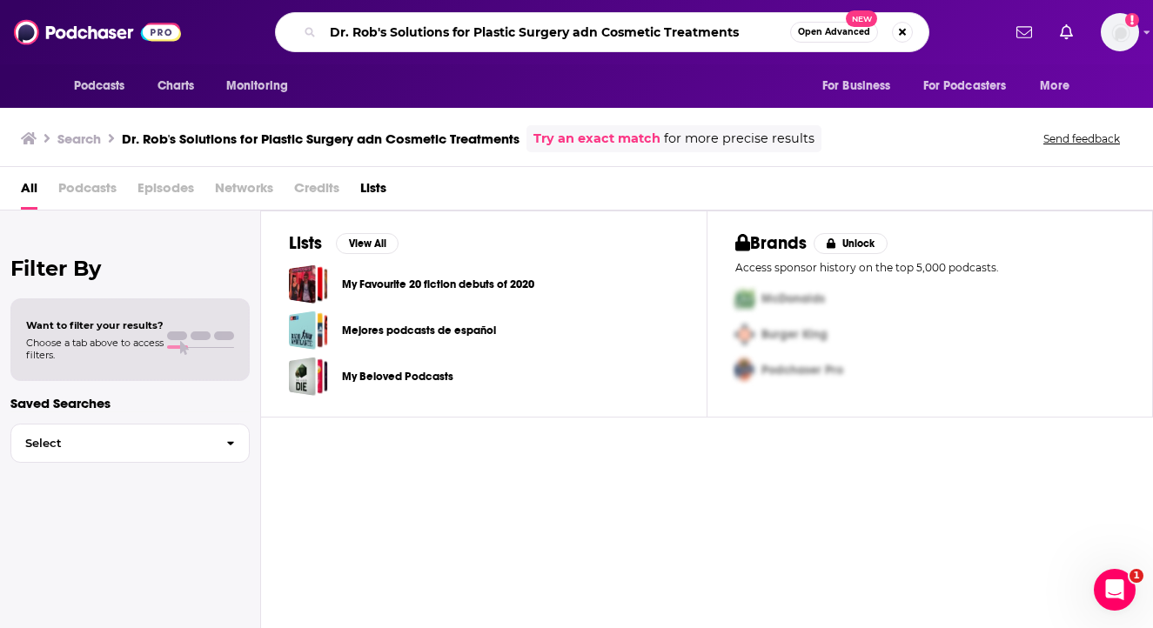
click at [590, 29] on input "Dr. Rob's Solutions for Plastic Surgery adn Cosmetic Treatments" at bounding box center [556, 32] width 467 height 28
type input "Dr. Rob's Solutions for Plastic Surgery and Cosmetic Treatments"
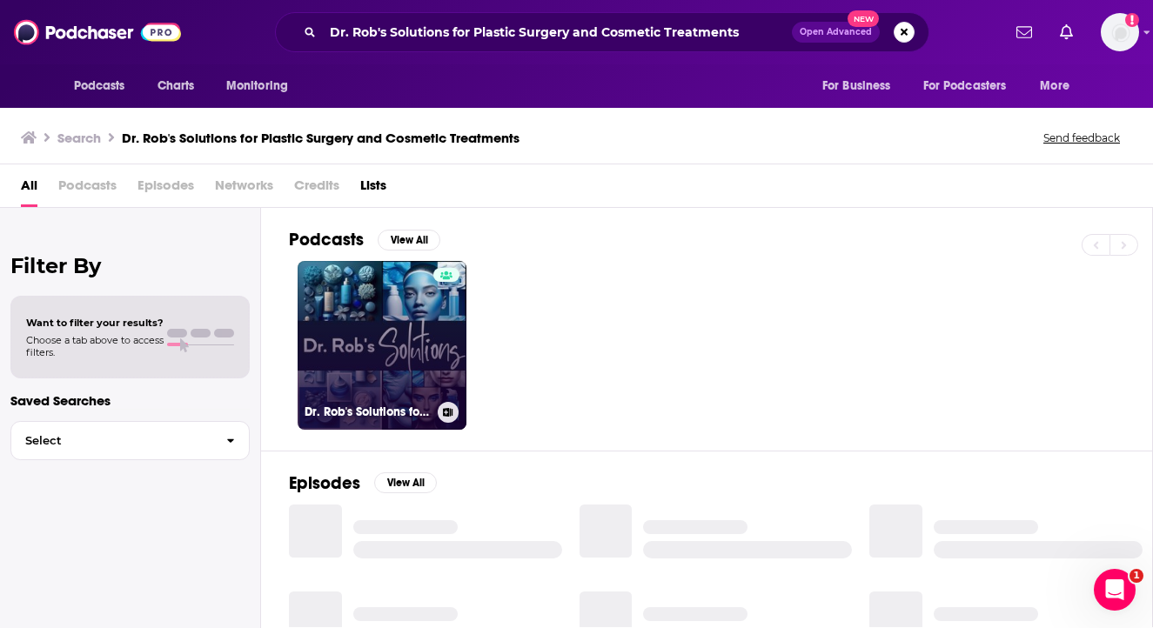
click at [402, 342] on link "Dr. Rob's Solutions for Plastic Surgery and Cosmetic Treatments" at bounding box center [381, 345] width 169 height 169
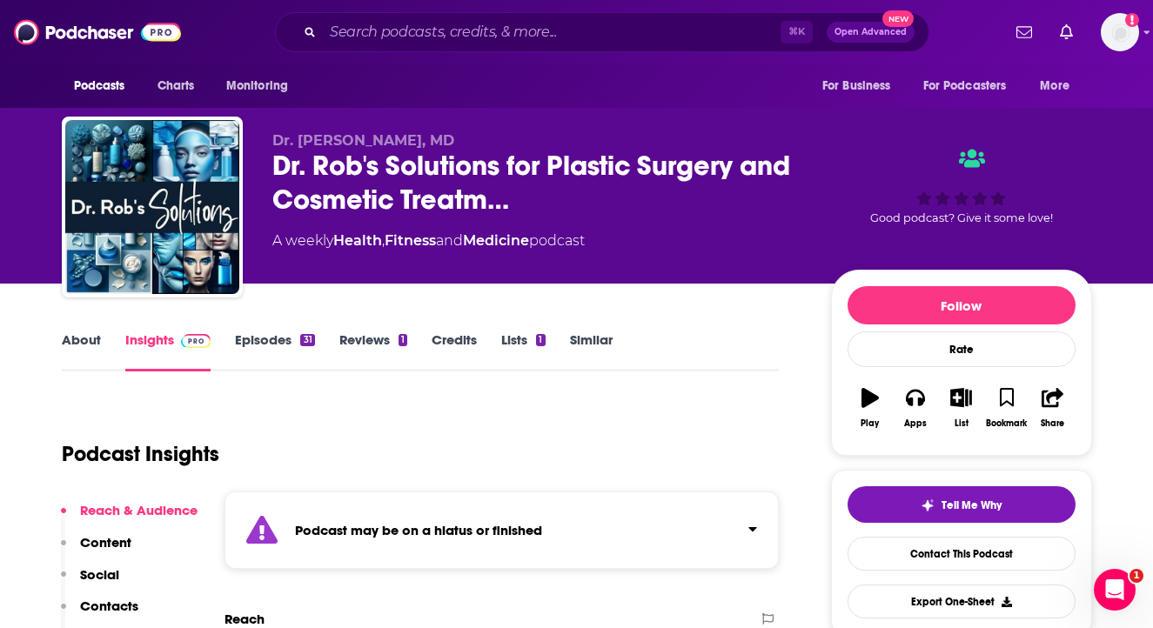
click at [268, 337] on link "Episodes 31" at bounding box center [274, 351] width 79 height 40
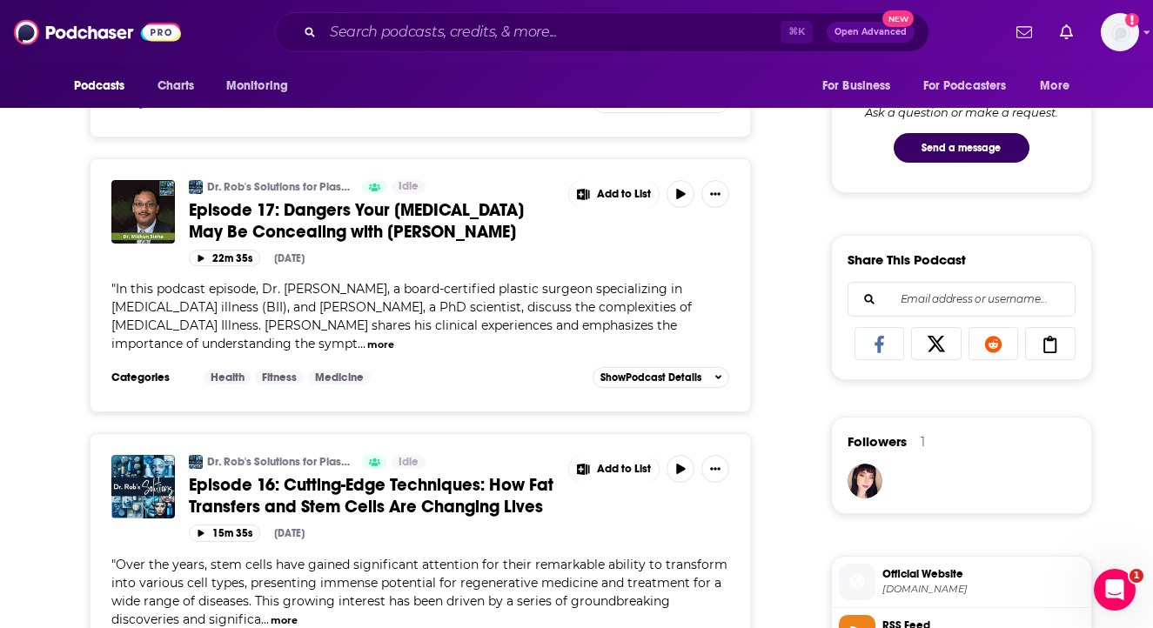
scroll to position [930, 0]
